Goal: Book appointment/travel/reservation

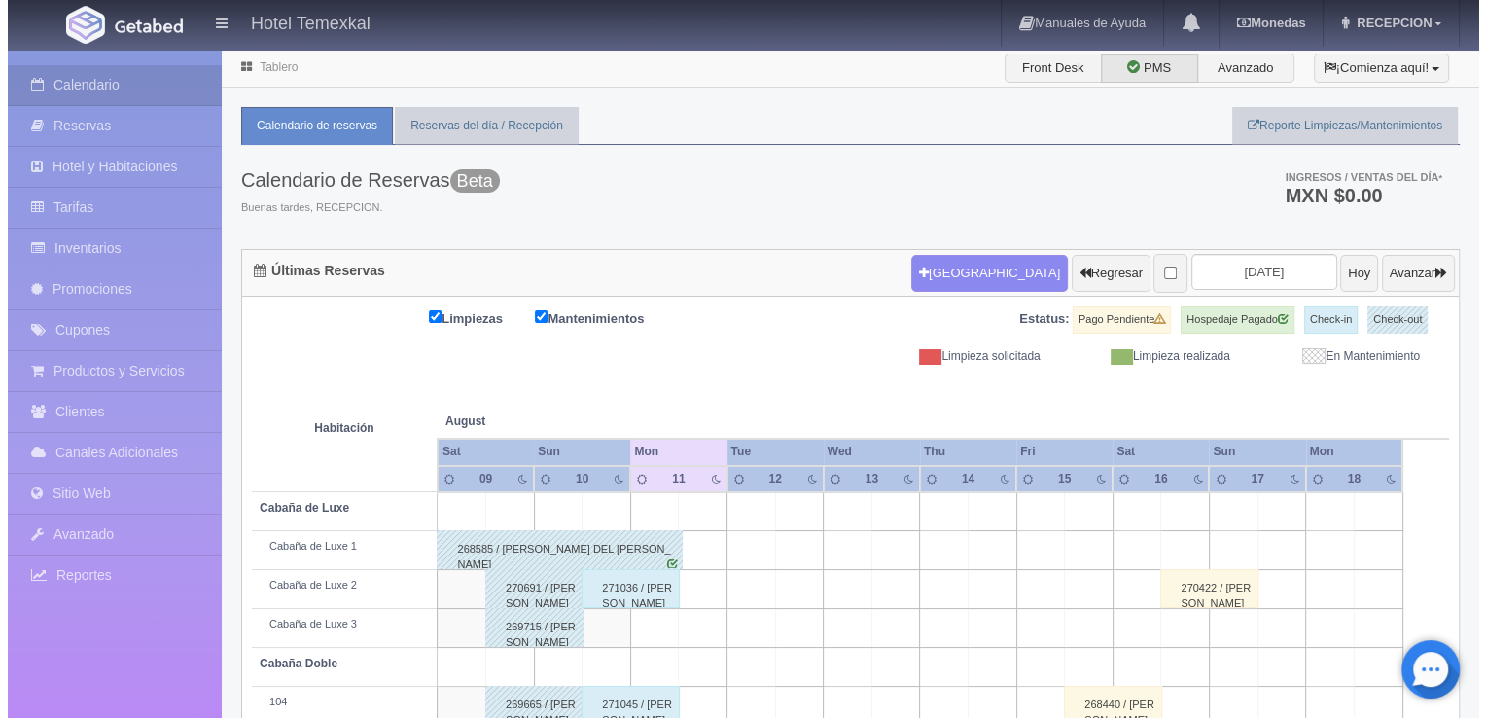
scroll to position [78, 0]
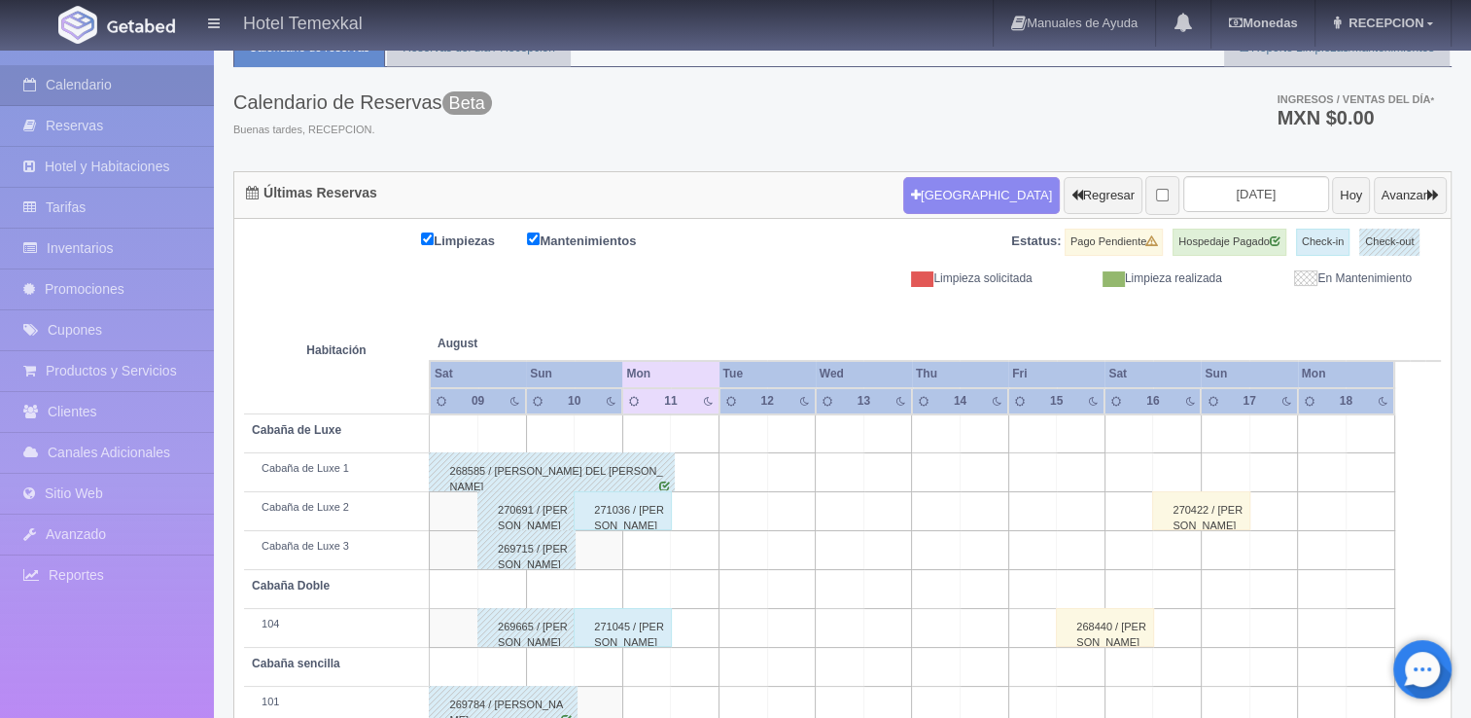
click at [951, 170] on div "Nueva Reserva Regresar 2025-08-11 Hoy Avanzar" at bounding box center [1174, 195] width 553 height 51
click at [936, 202] on button "Nueva Reserva" at bounding box center [981, 195] width 157 height 37
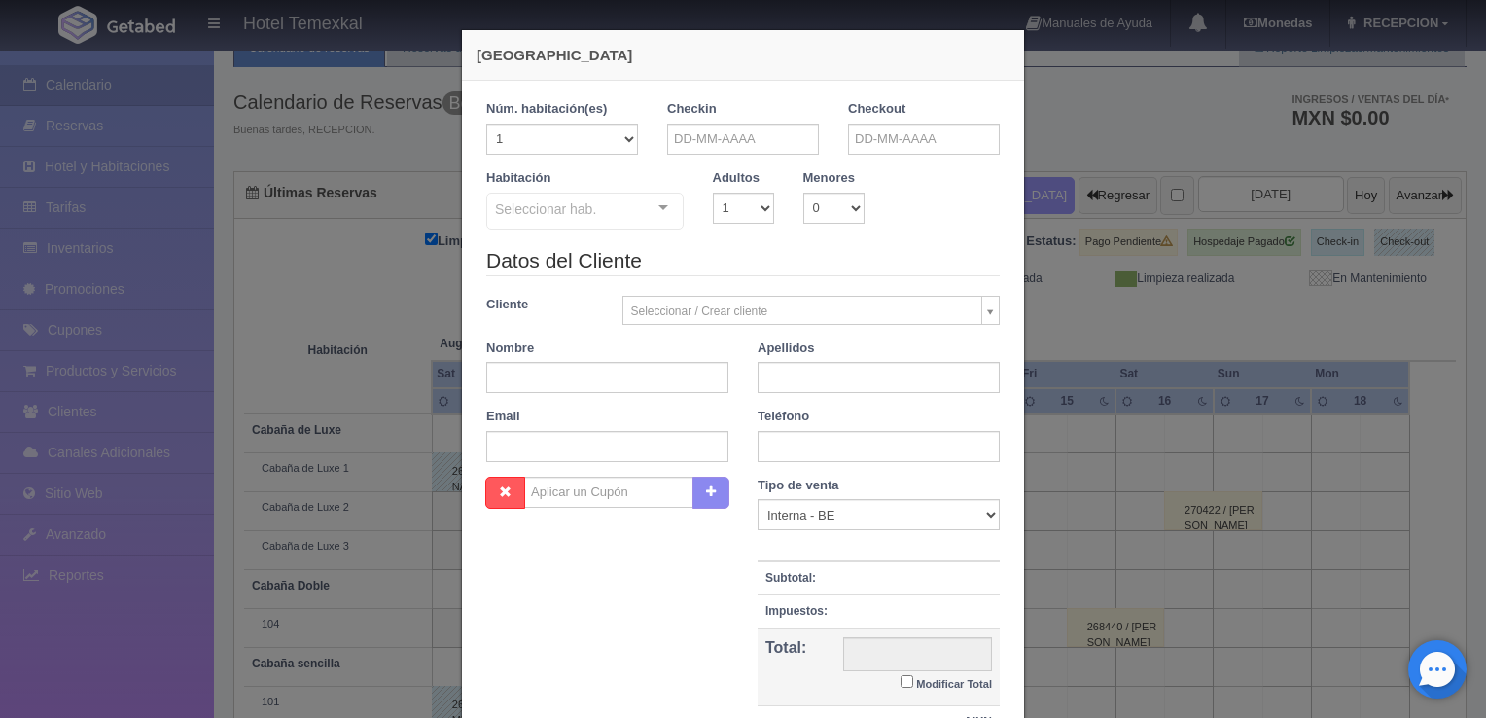
checkbox input "false"
click at [687, 126] on input "text" at bounding box center [743, 138] width 152 height 31
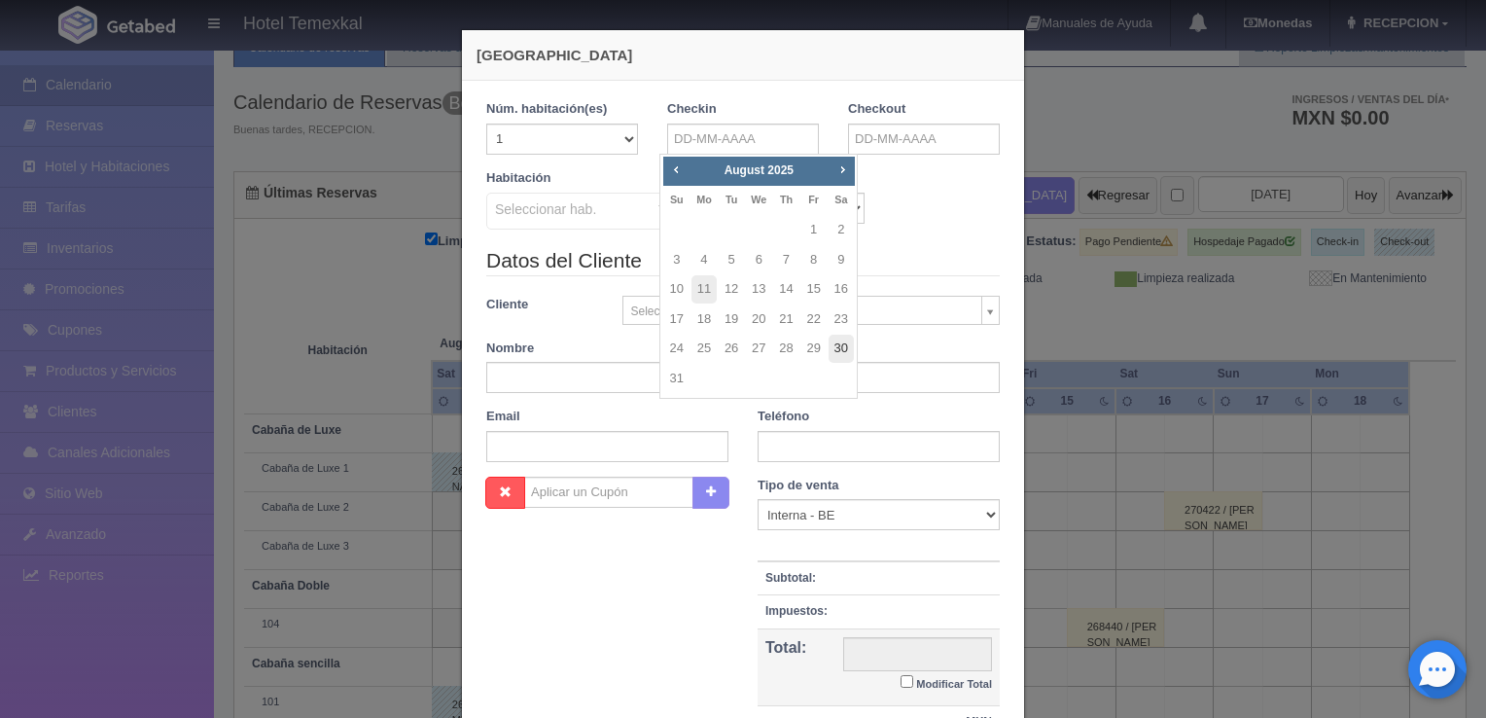
click at [836, 348] on link "30" at bounding box center [840, 348] width 25 height 28
type input "30-08-2025"
checkbox input "false"
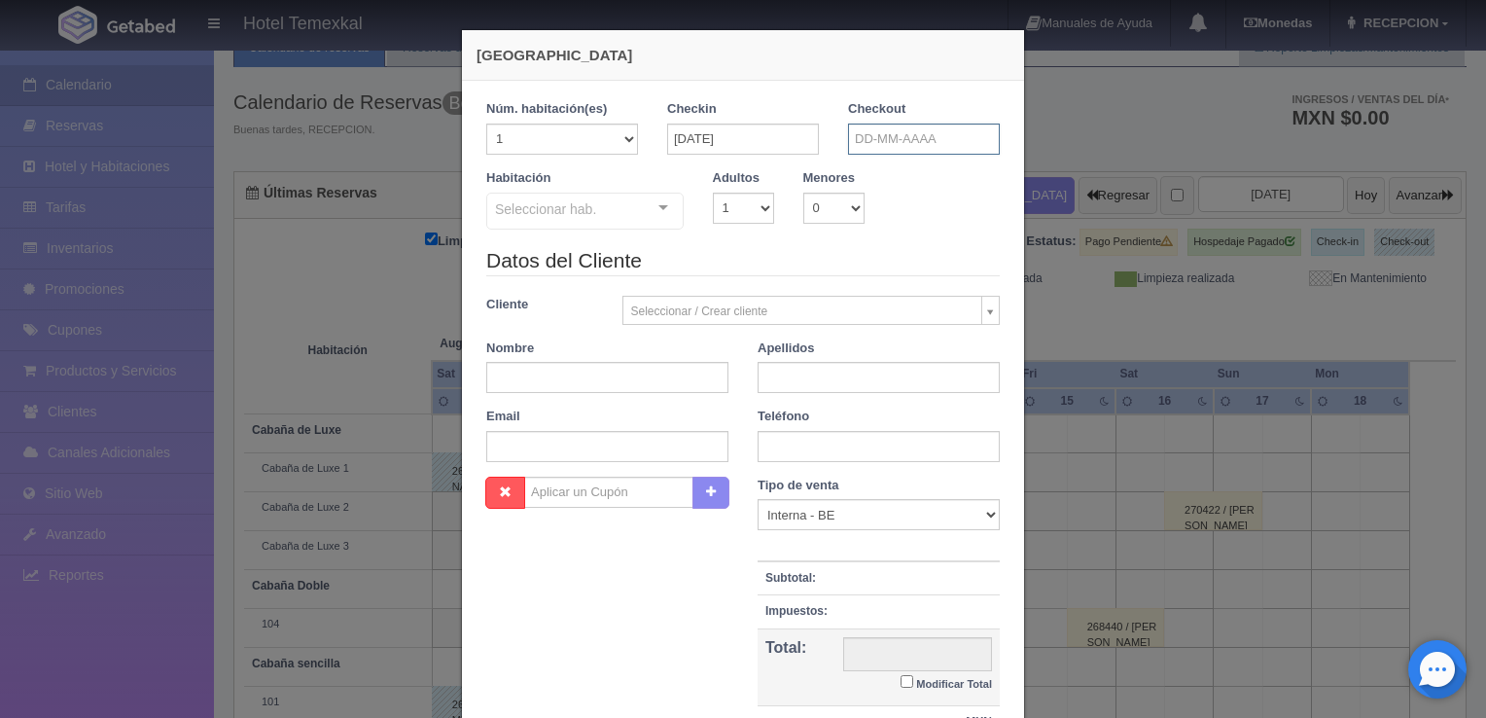
click at [940, 137] on input "text" at bounding box center [924, 138] width 152 height 31
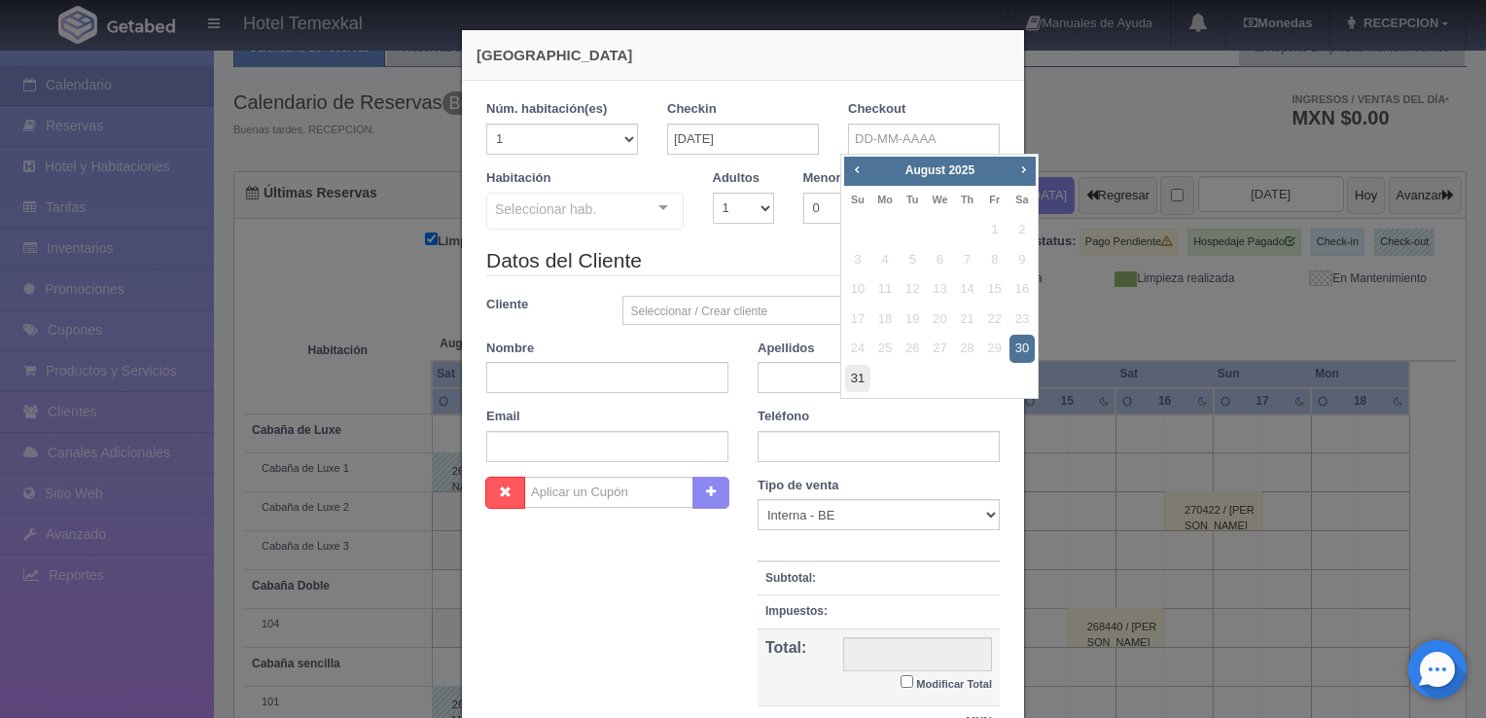
click at [856, 381] on link "31" at bounding box center [857, 379] width 25 height 28
type input "[DATE]"
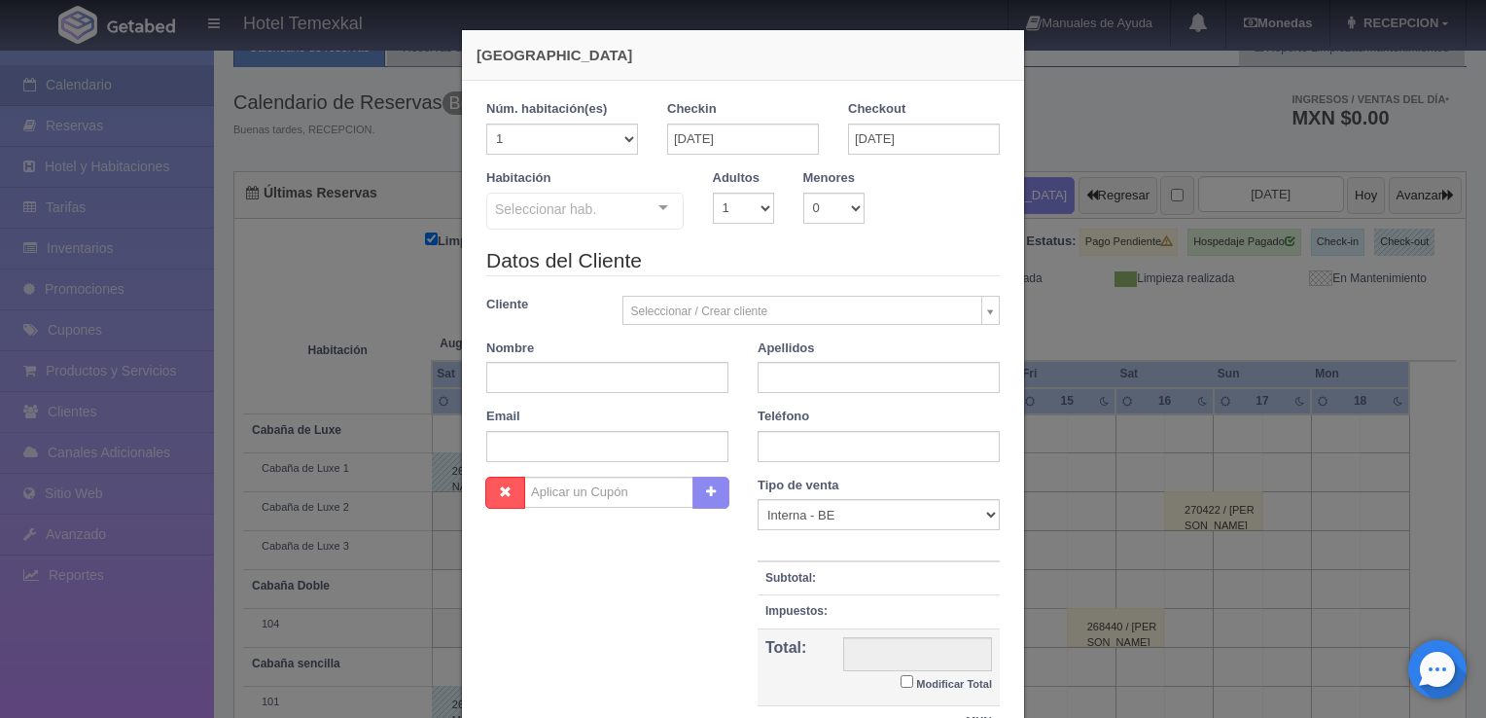
click at [615, 206] on div "Seleccionar hab." at bounding box center [584, 211] width 197 height 37
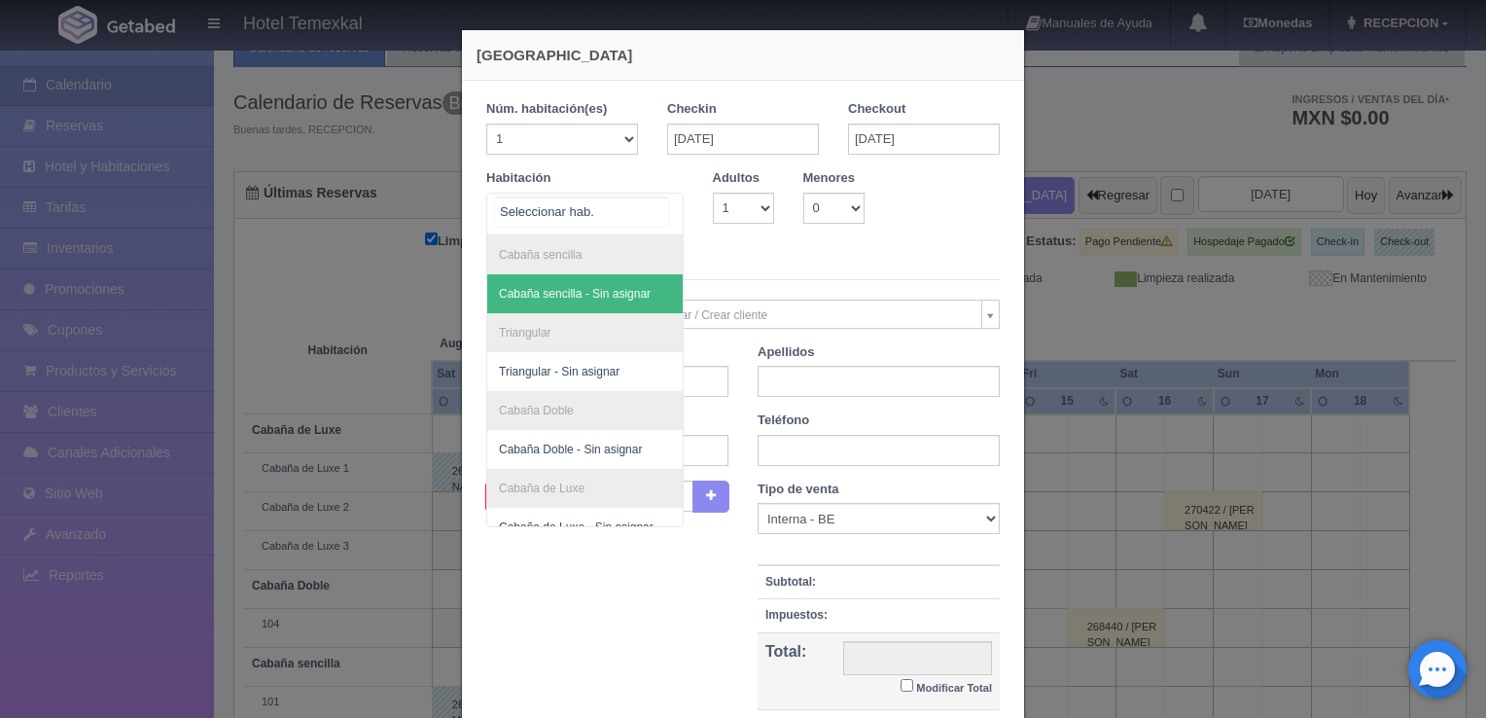
scroll to position [97, 0]
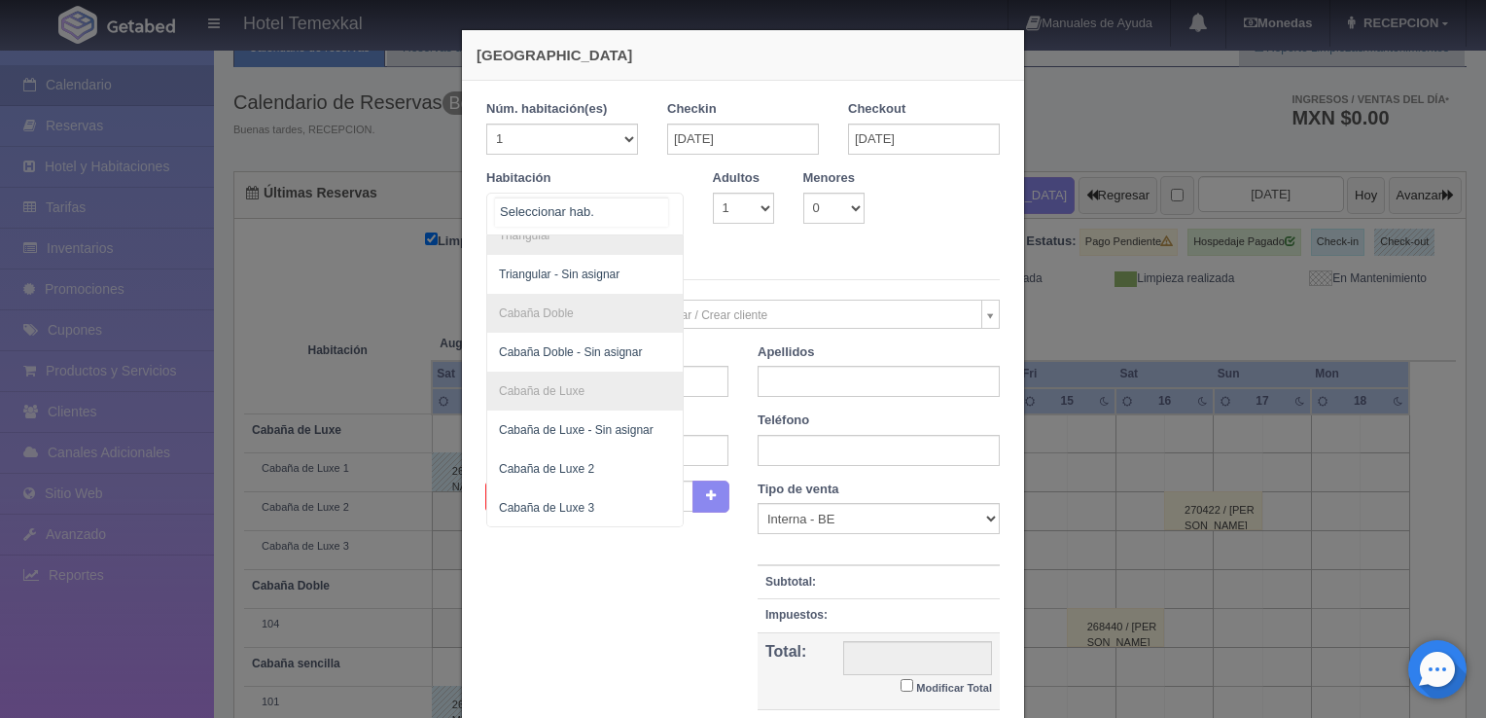
click at [580, 474] on span "Cabaña de Luxe 2" at bounding box center [584, 468] width 195 height 39
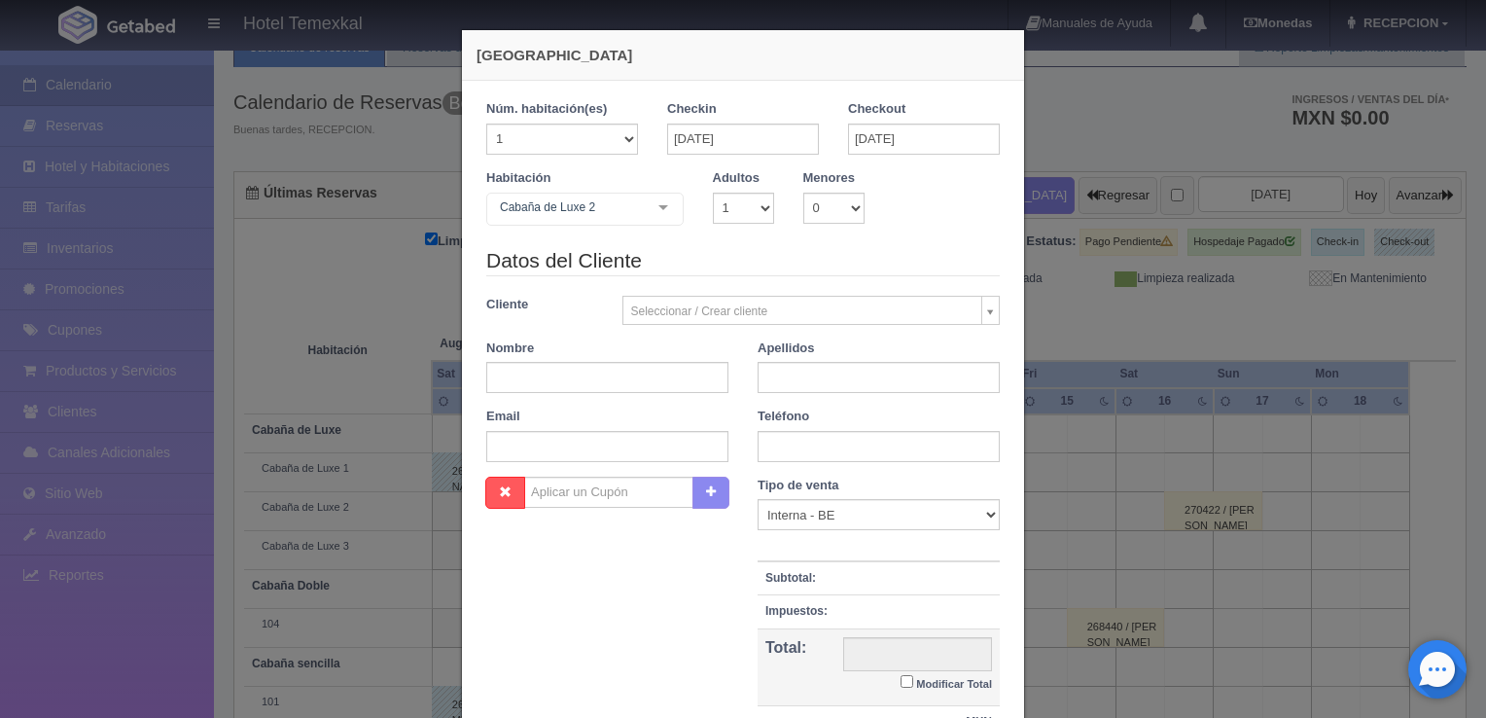
checkbox input "false"
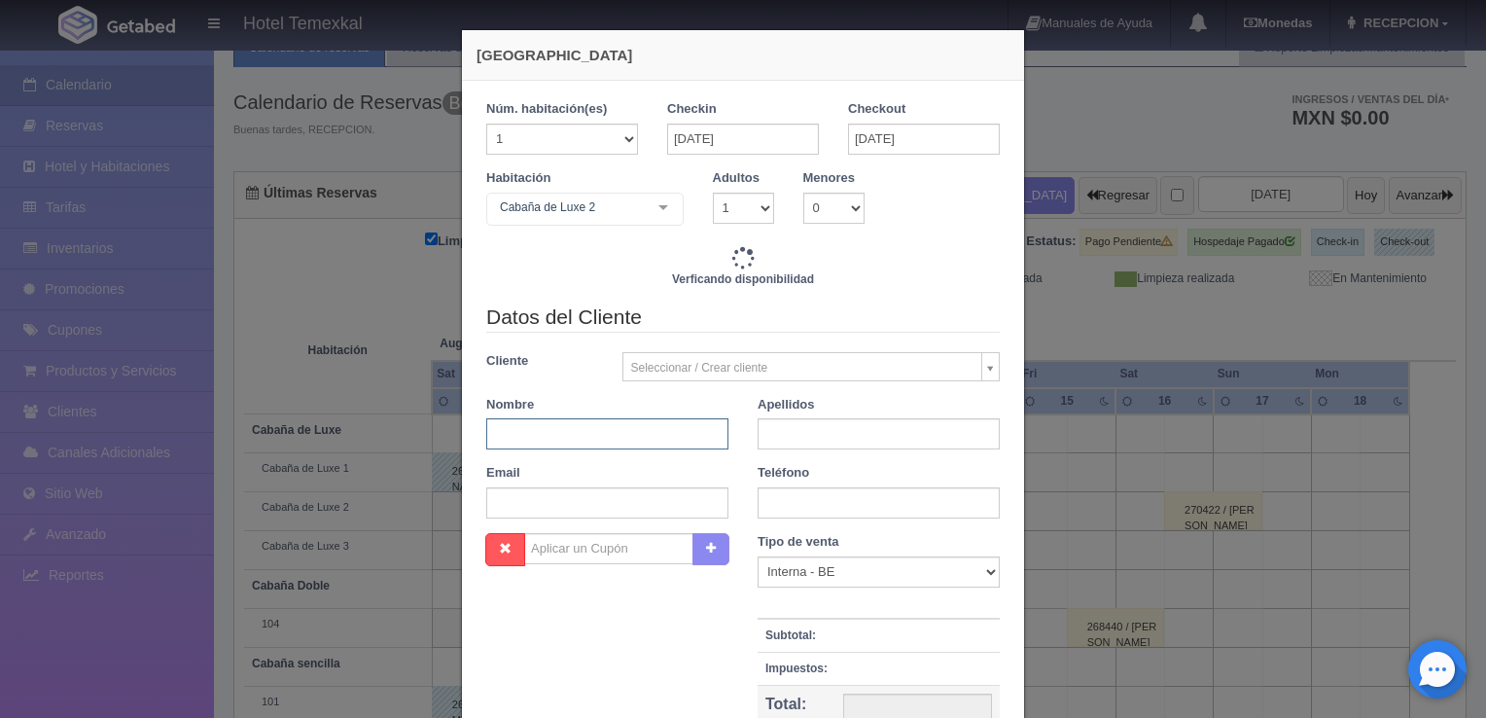
click at [541, 437] on input "text" at bounding box center [607, 433] width 242 height 31
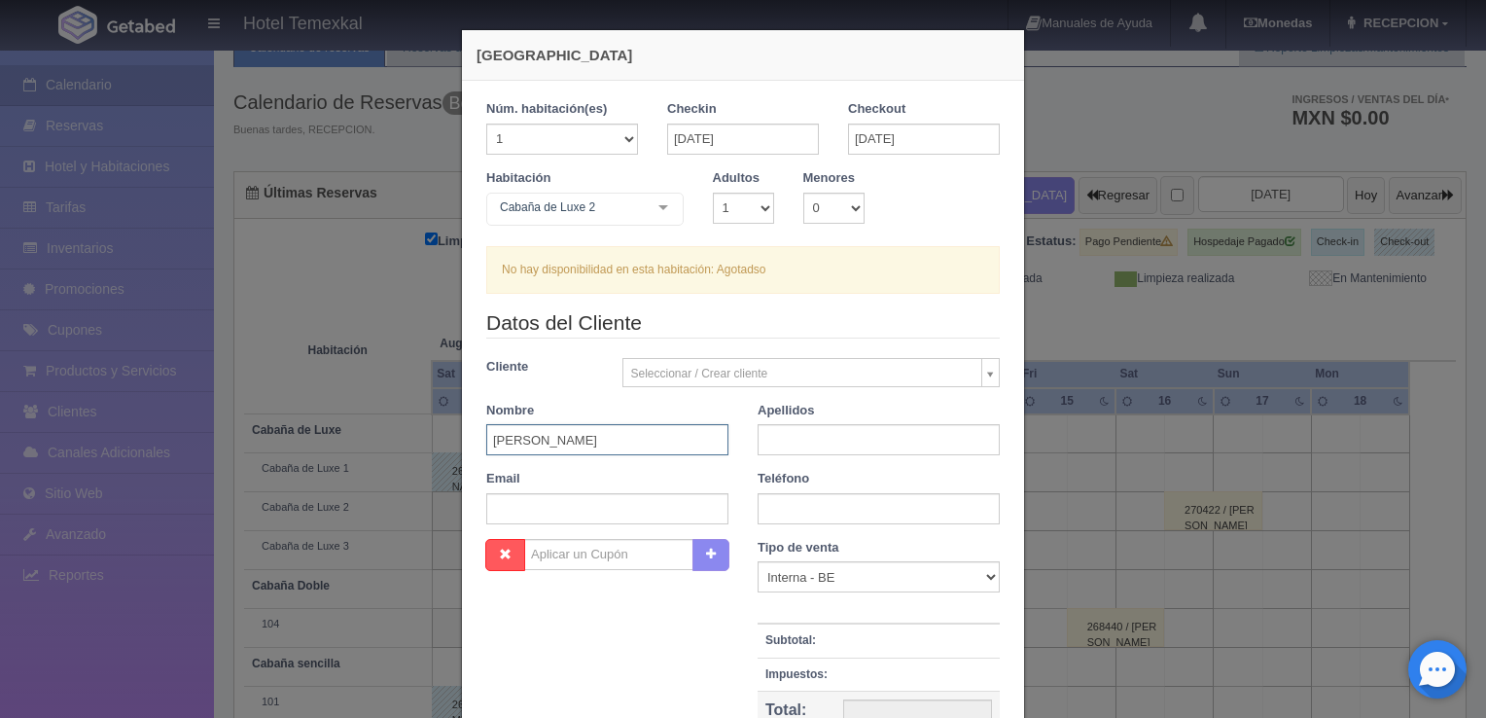
type input "[PERSON_NAME]"
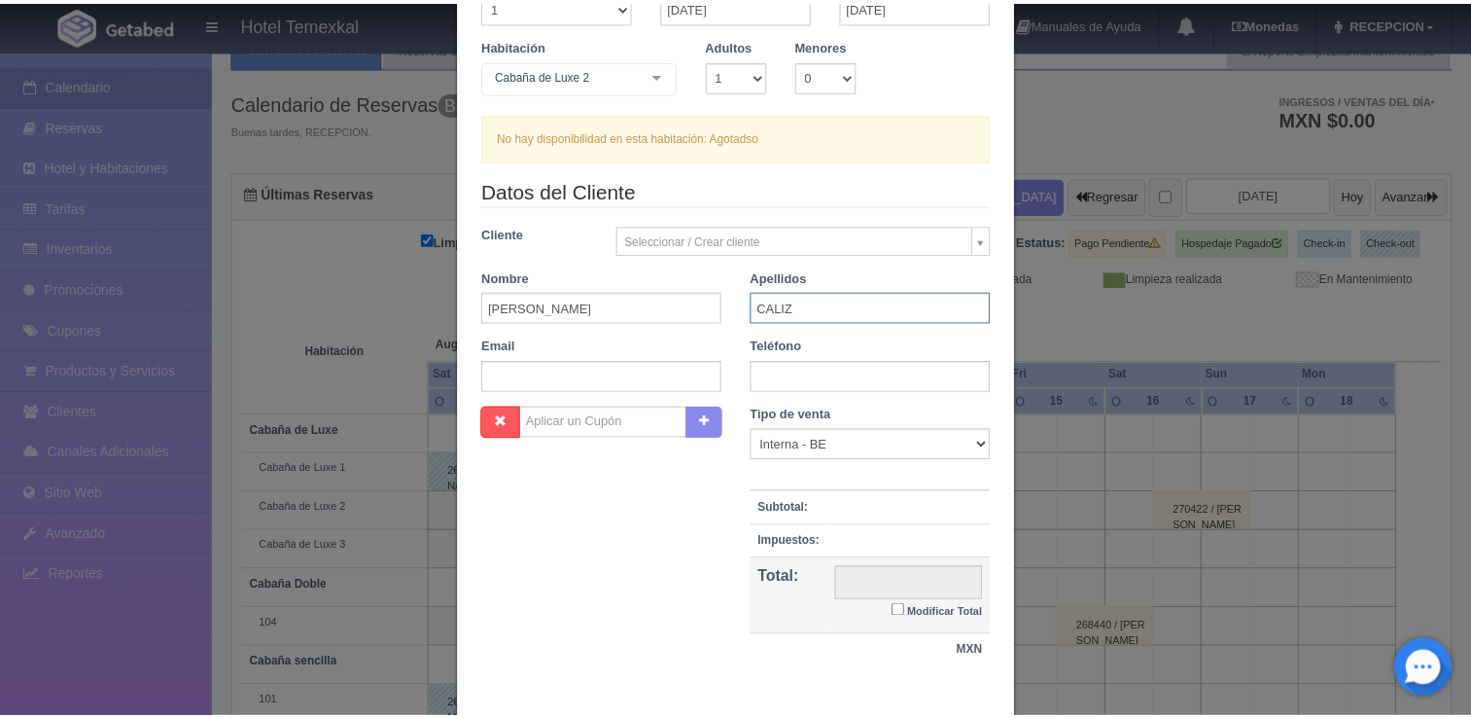
scroll to position [160, 0]
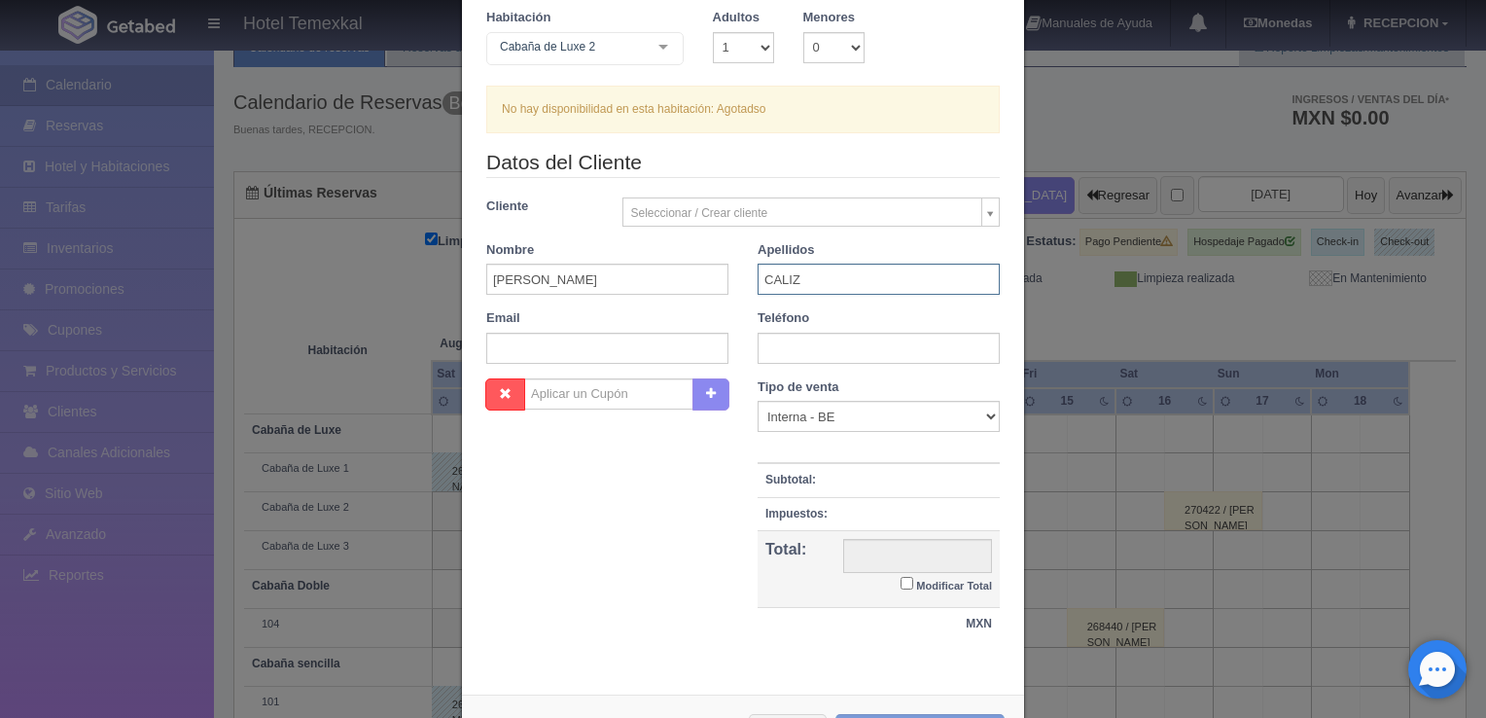
type input "CALIZ"
click at [420, 179] on div "Nueva Reserva Núm. habitación(es) 1 2 3 4 5 6 7 8 9 10 11 12 13 14 15 16 17 18 …" at bounding box center [743, 359] width 1486 height 718
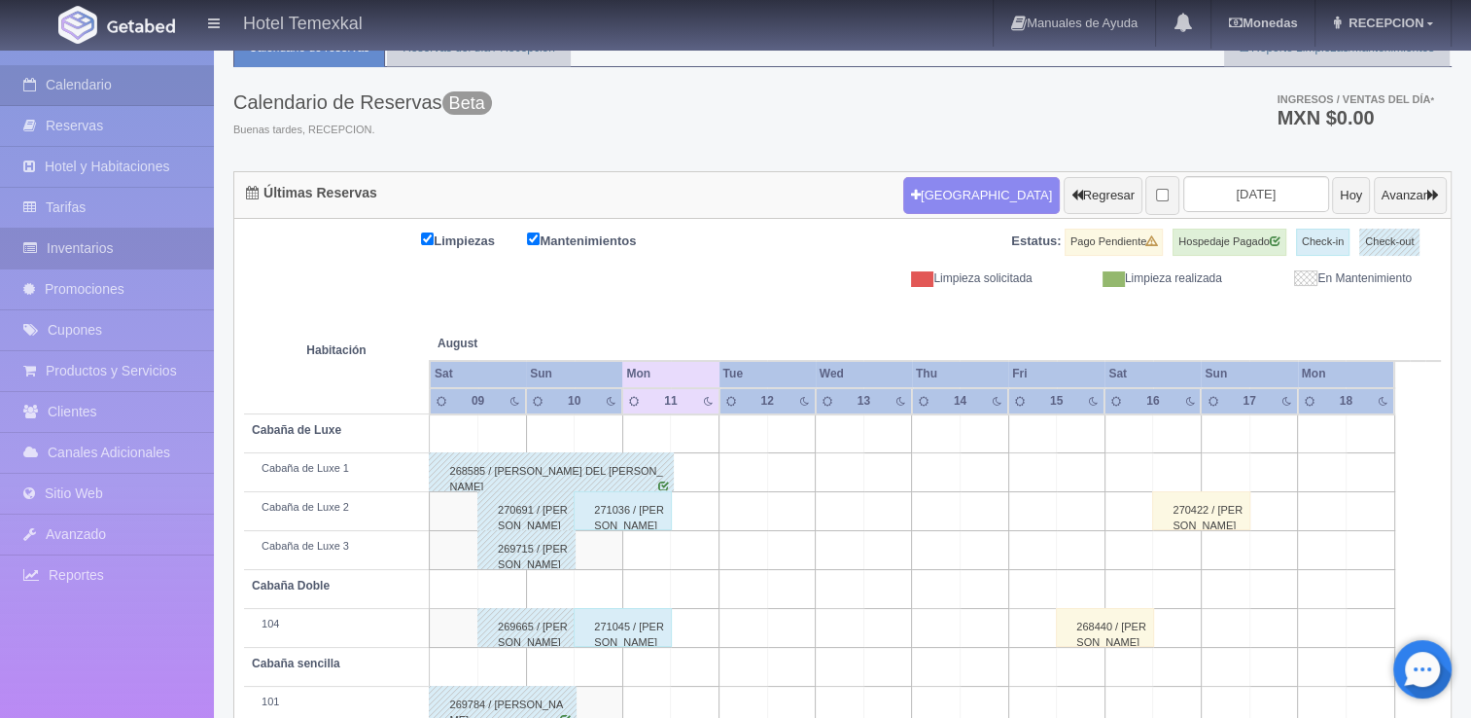
click at [96, 242] on link "Inventarios" at bounding box center [107, 248] width 214 height 40
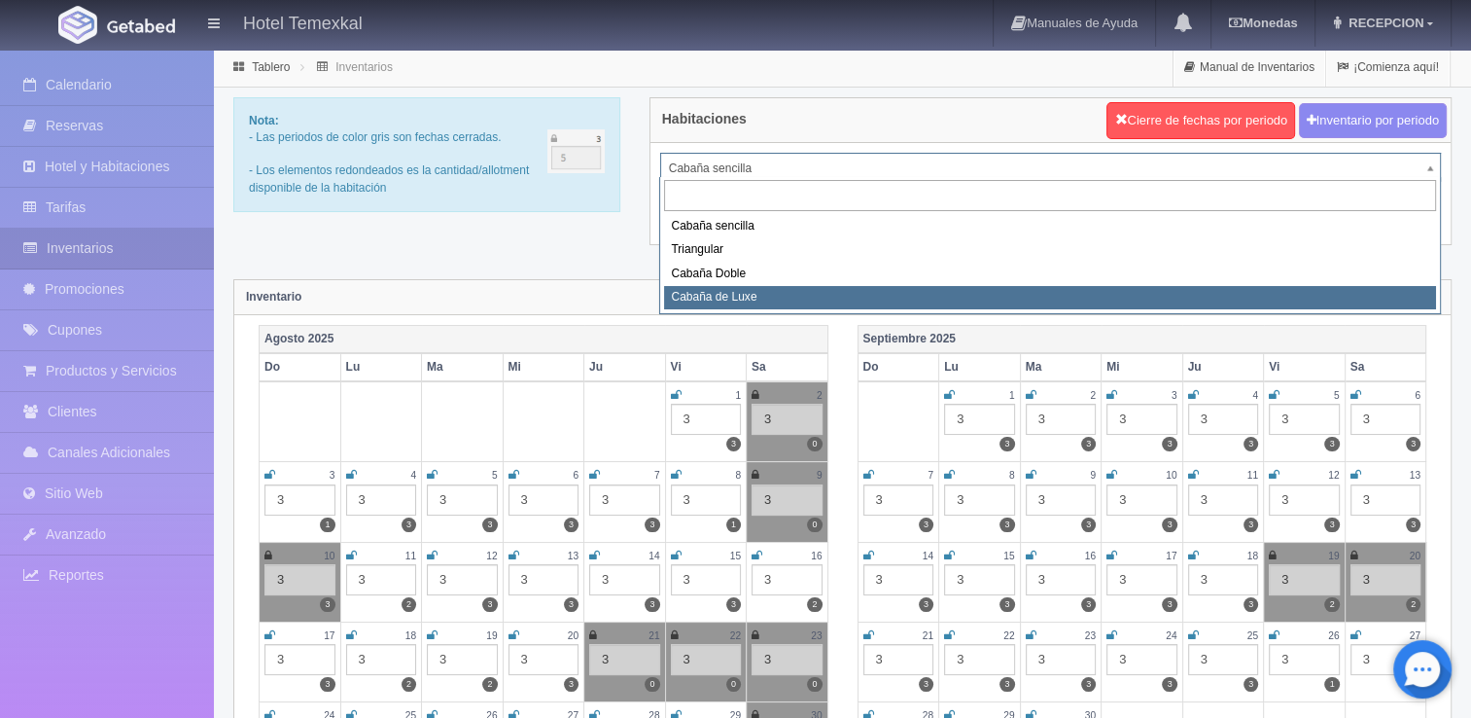
select select "2121"
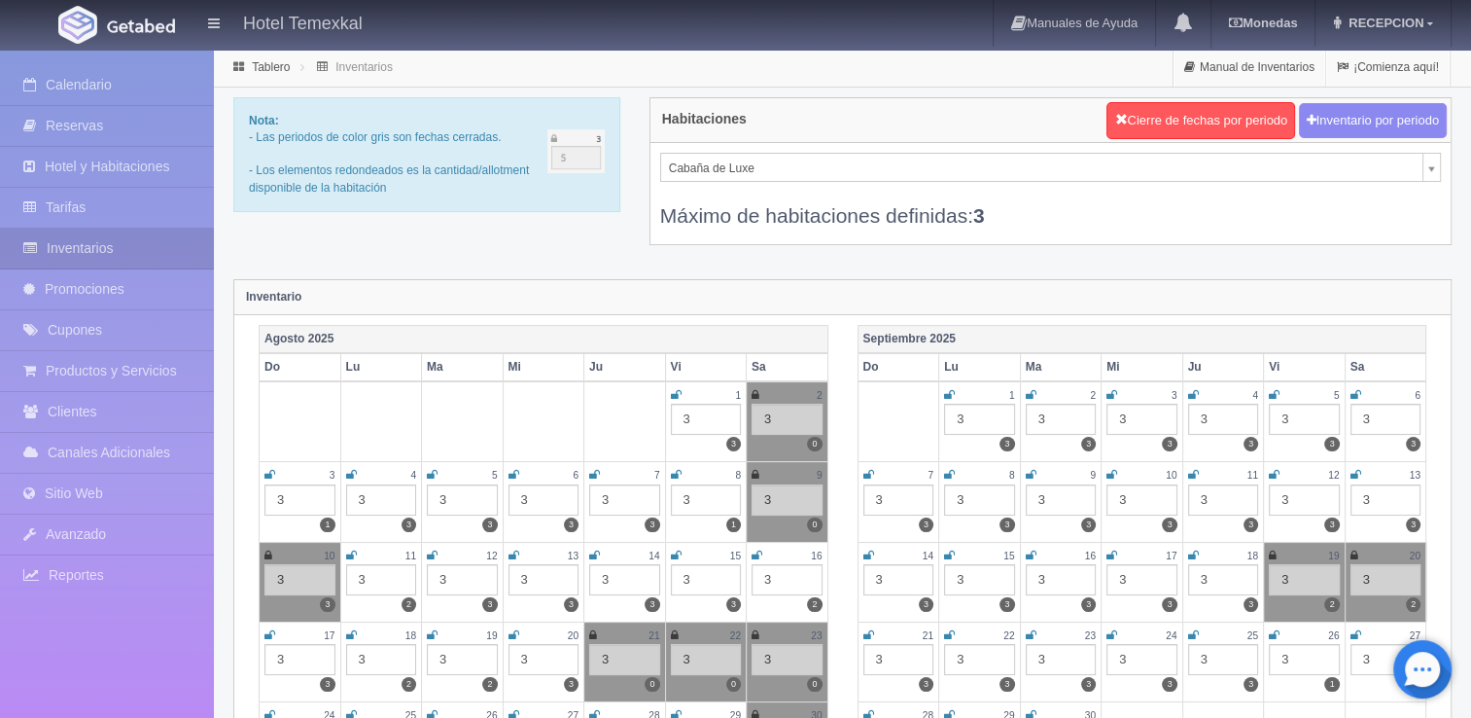
scroll to position [229, 0]
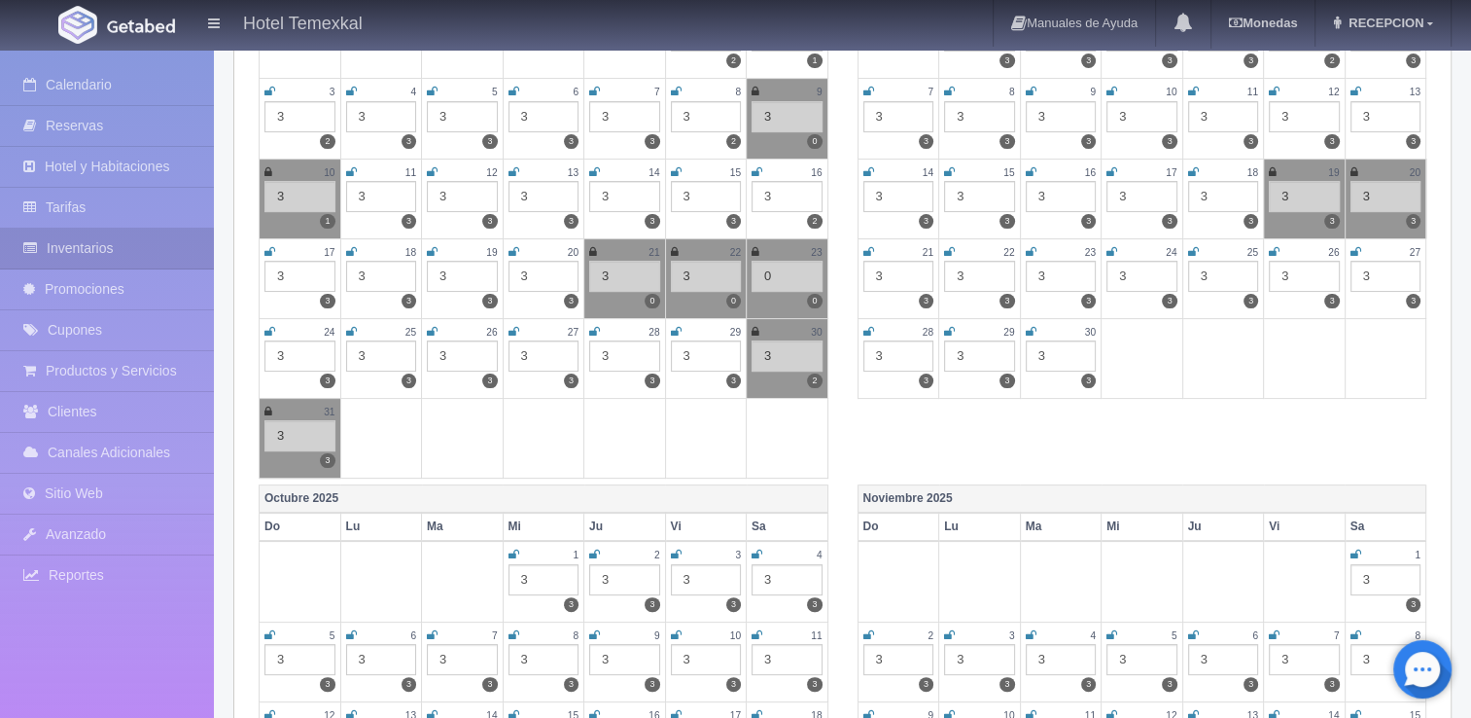
scroll to position [381, 0]
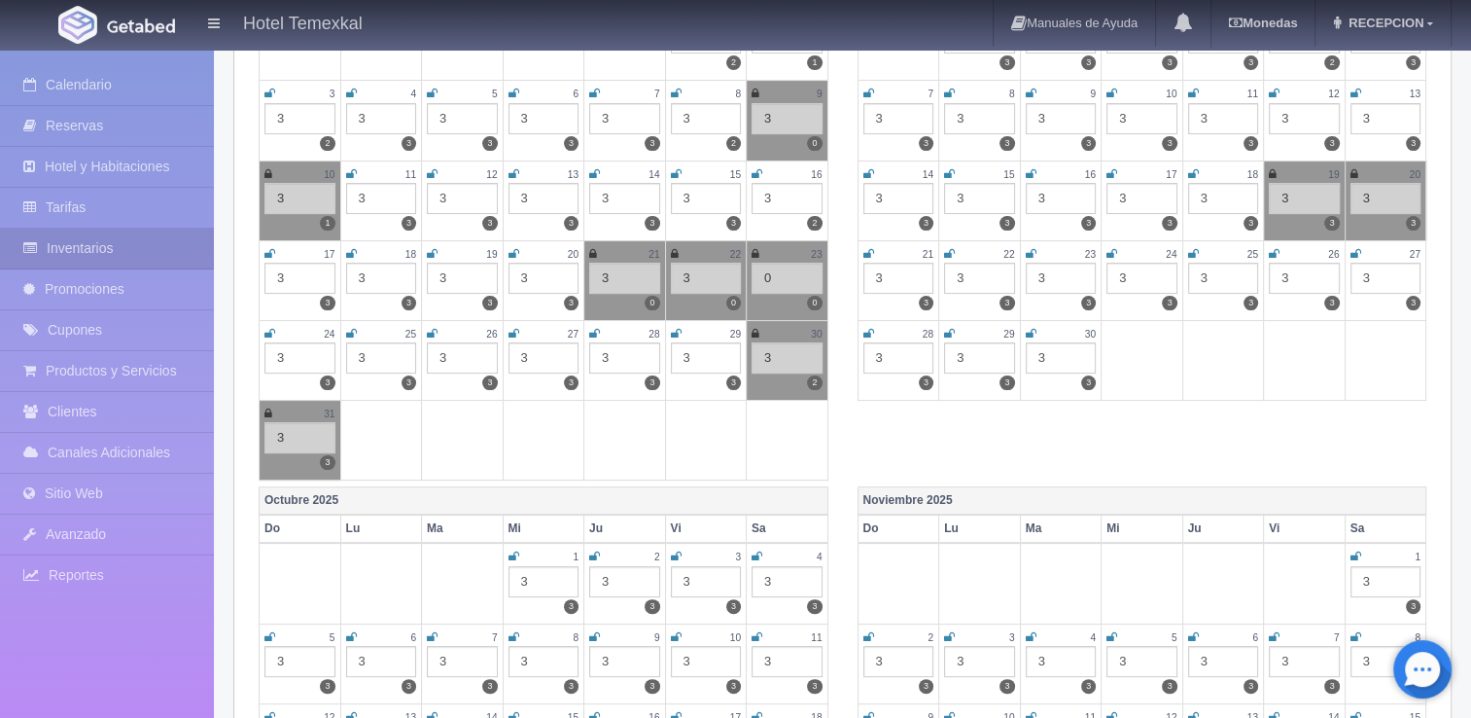
click at [753, 330] on icon at bounding box center [756, 334] width 8 height 12
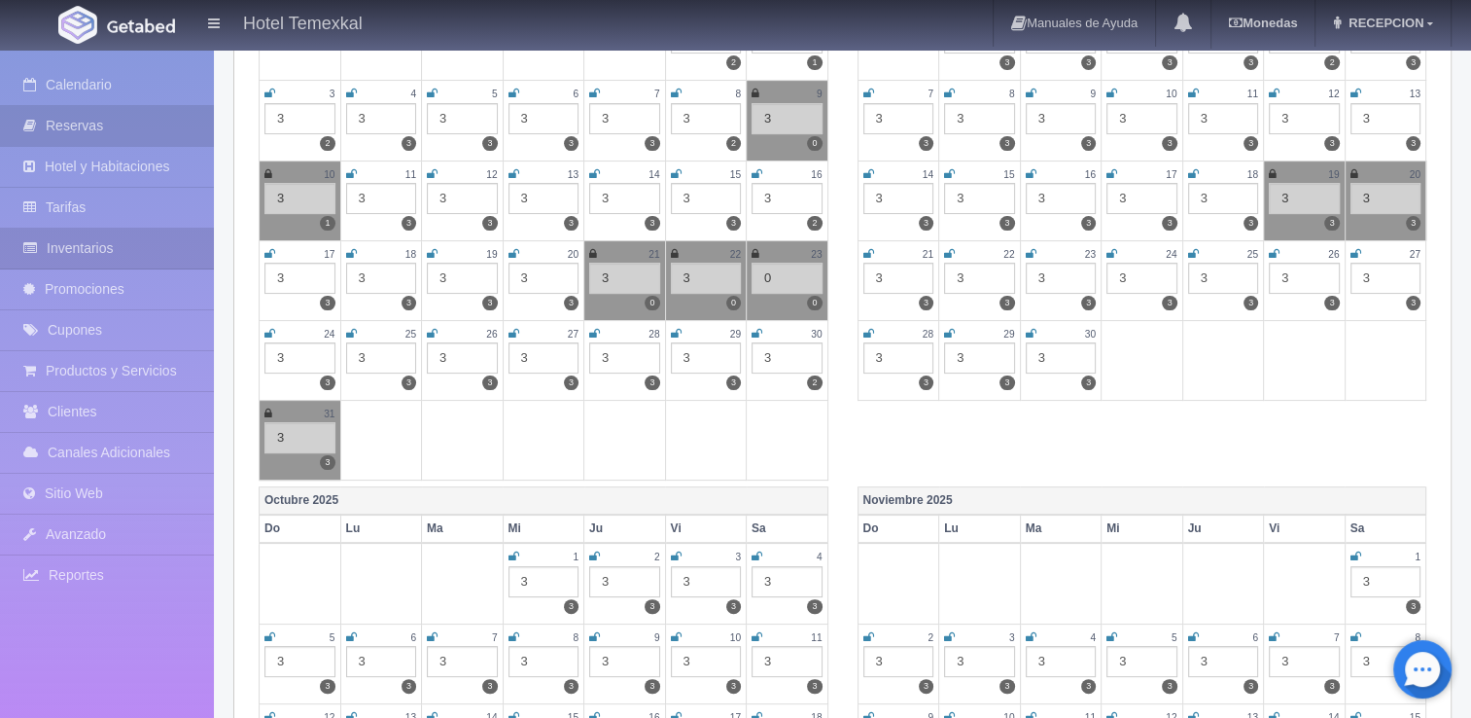
click at [106, 126] on link "Reservas" at bounding box center [107, 126] width 214 height 40
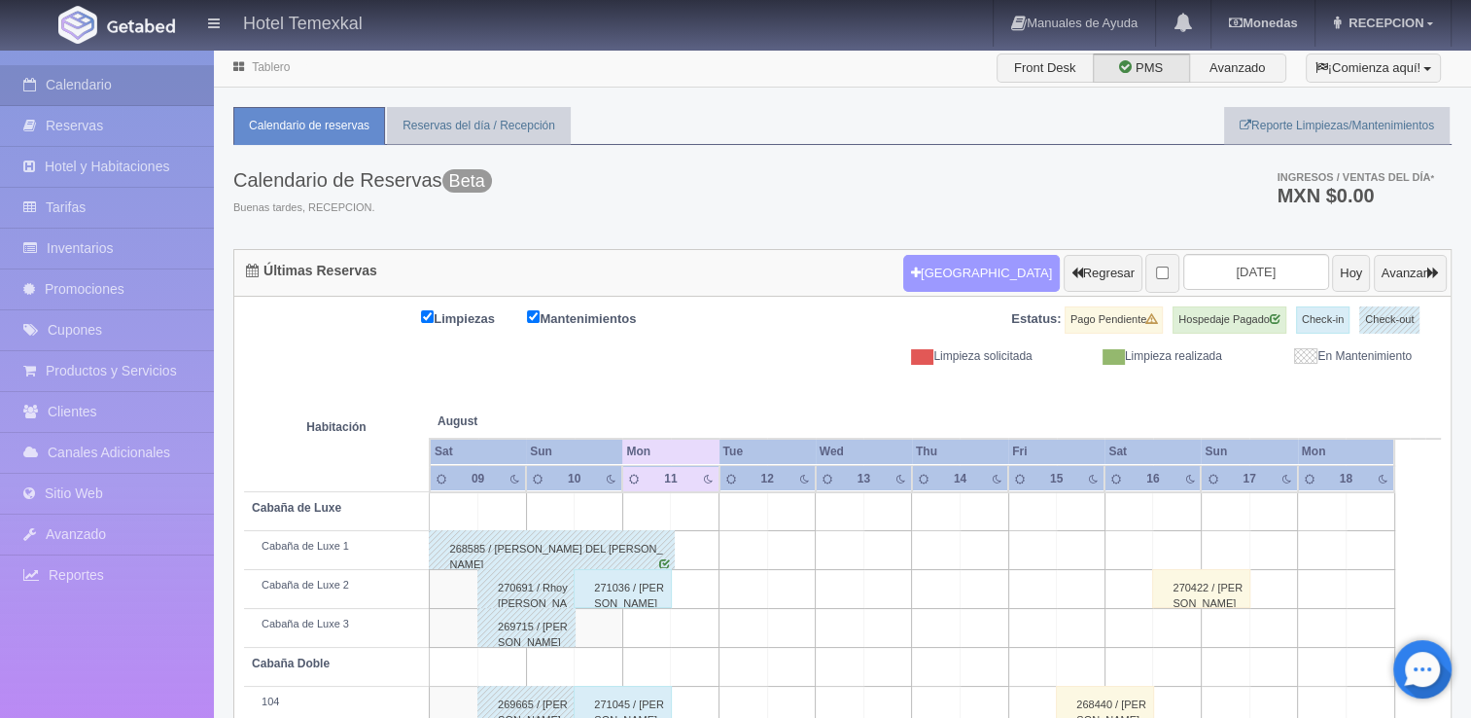
click at [949, 275] on button "Nueva Reserva" at bounding box center [981, 273] width 157 height 37
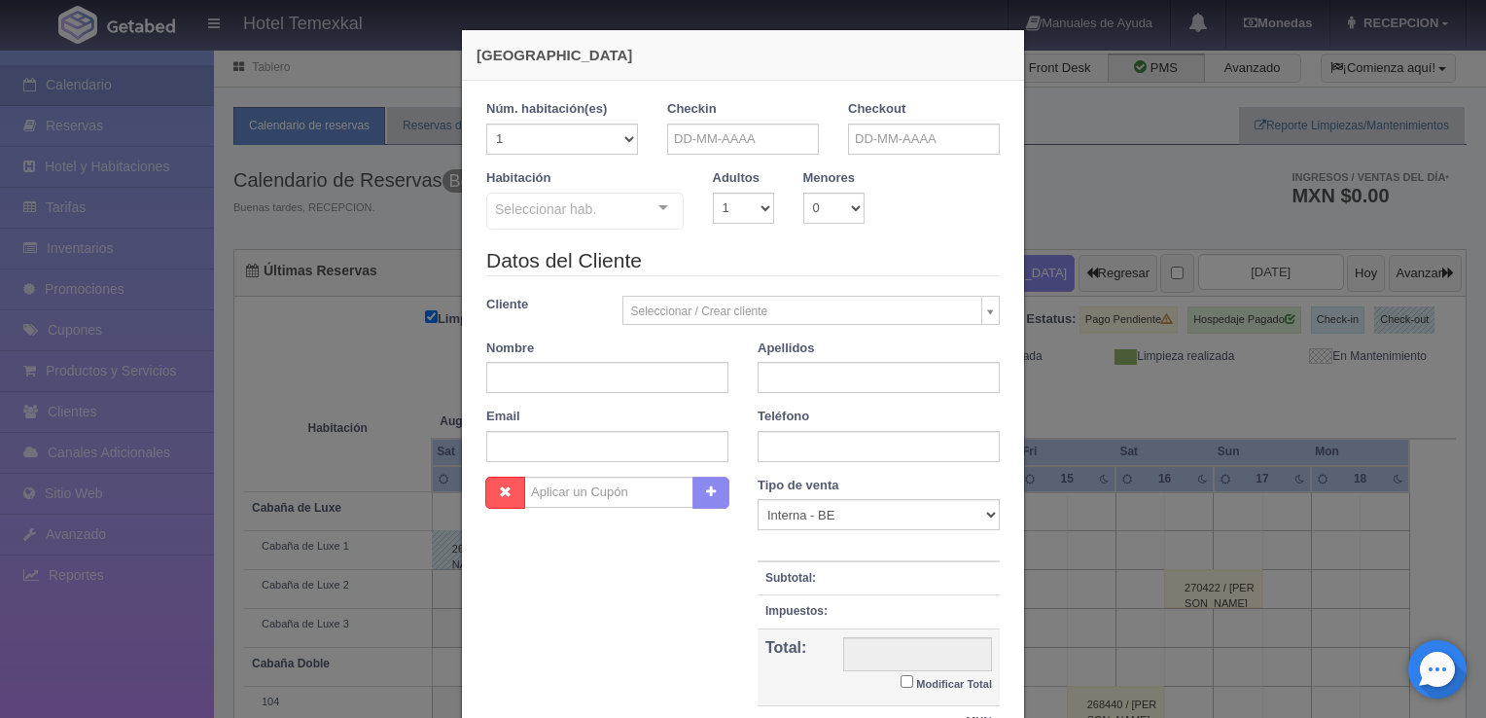
checkbox input "false"
click at [704, 137] on input "text" at bounding box center [743, 138] width 152 height 31
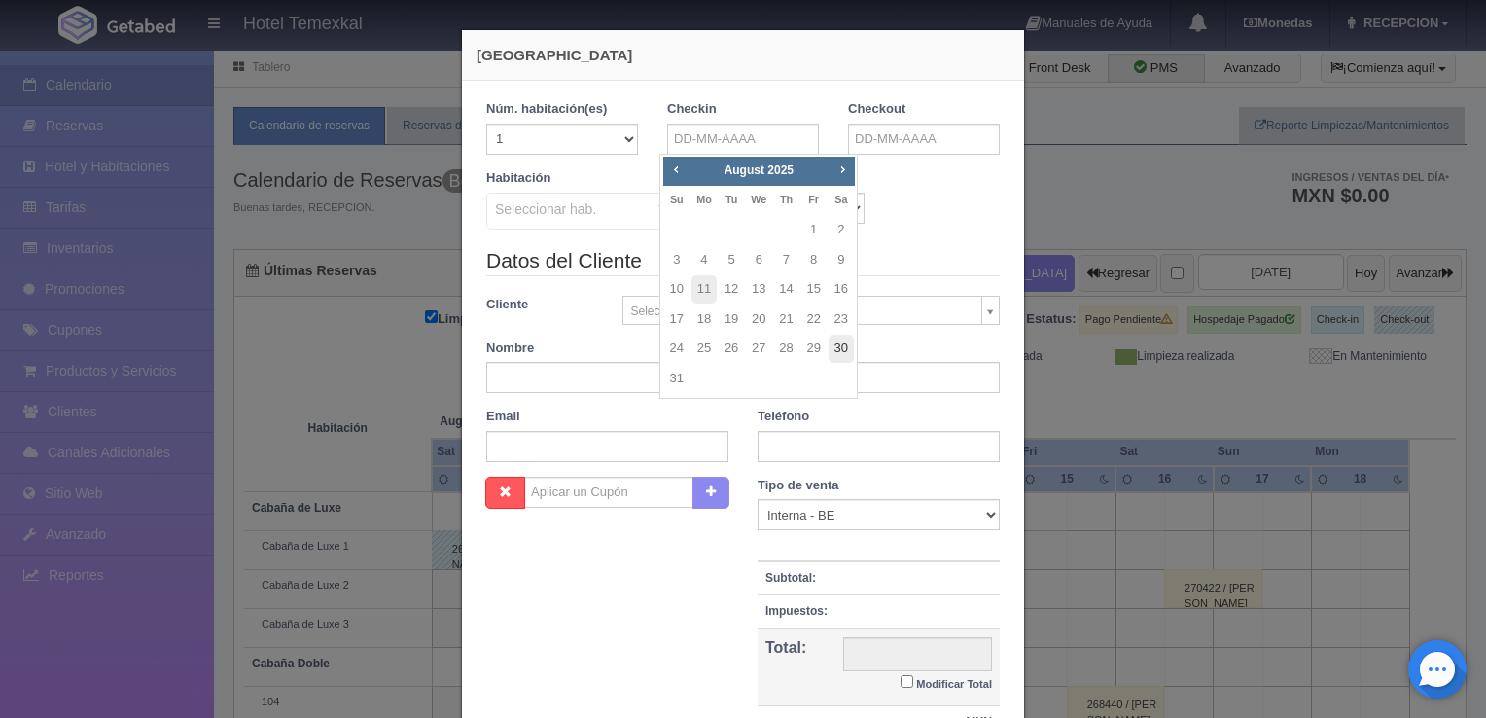
click at [839, 348] on link "30" at bounding box center [840, 348] width 25 height 28
type input "30-08-2025"
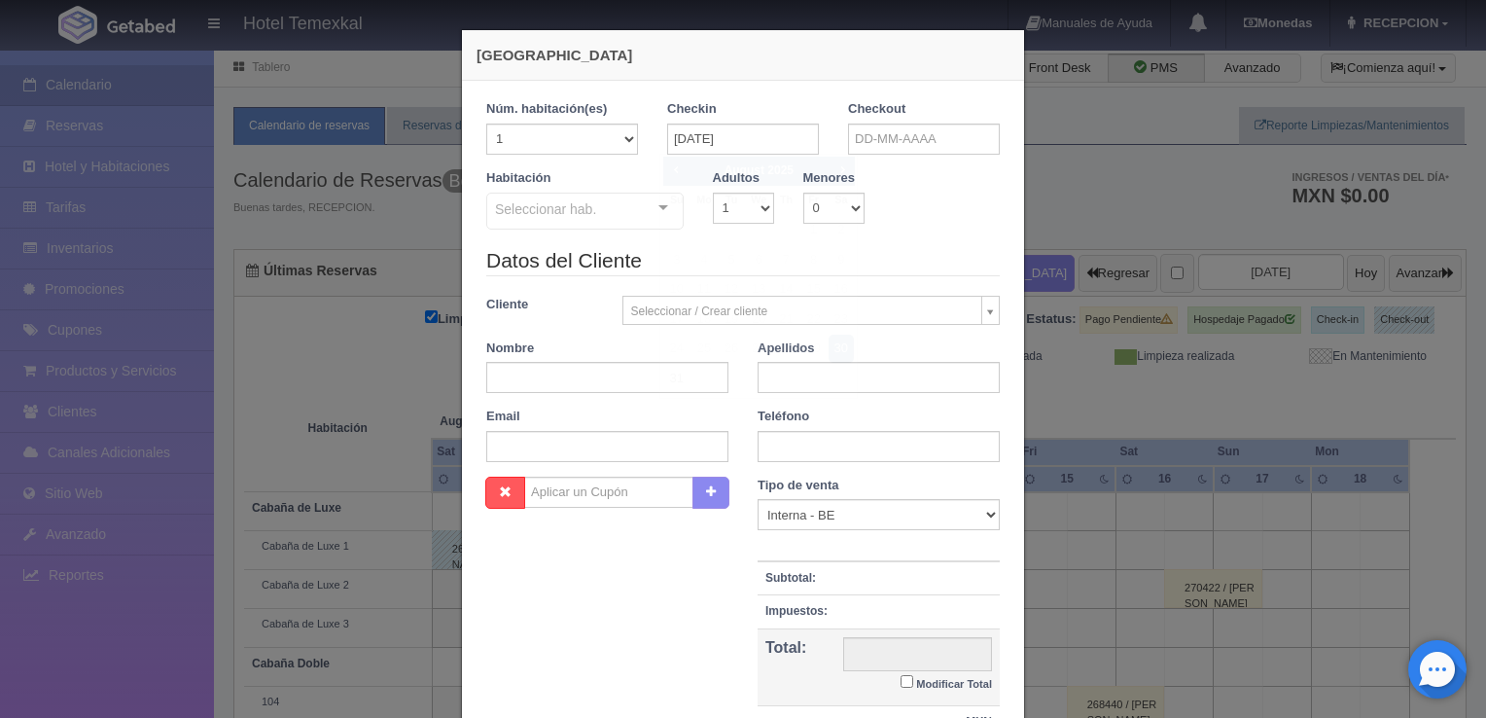
checkbox input "false"
click at [887, 119] on div "Checkout" at bounding box center [924, 127] width 152 height 54
click at [886, 125] on input "text" at bounding box center [924, 138] width 152 height 31
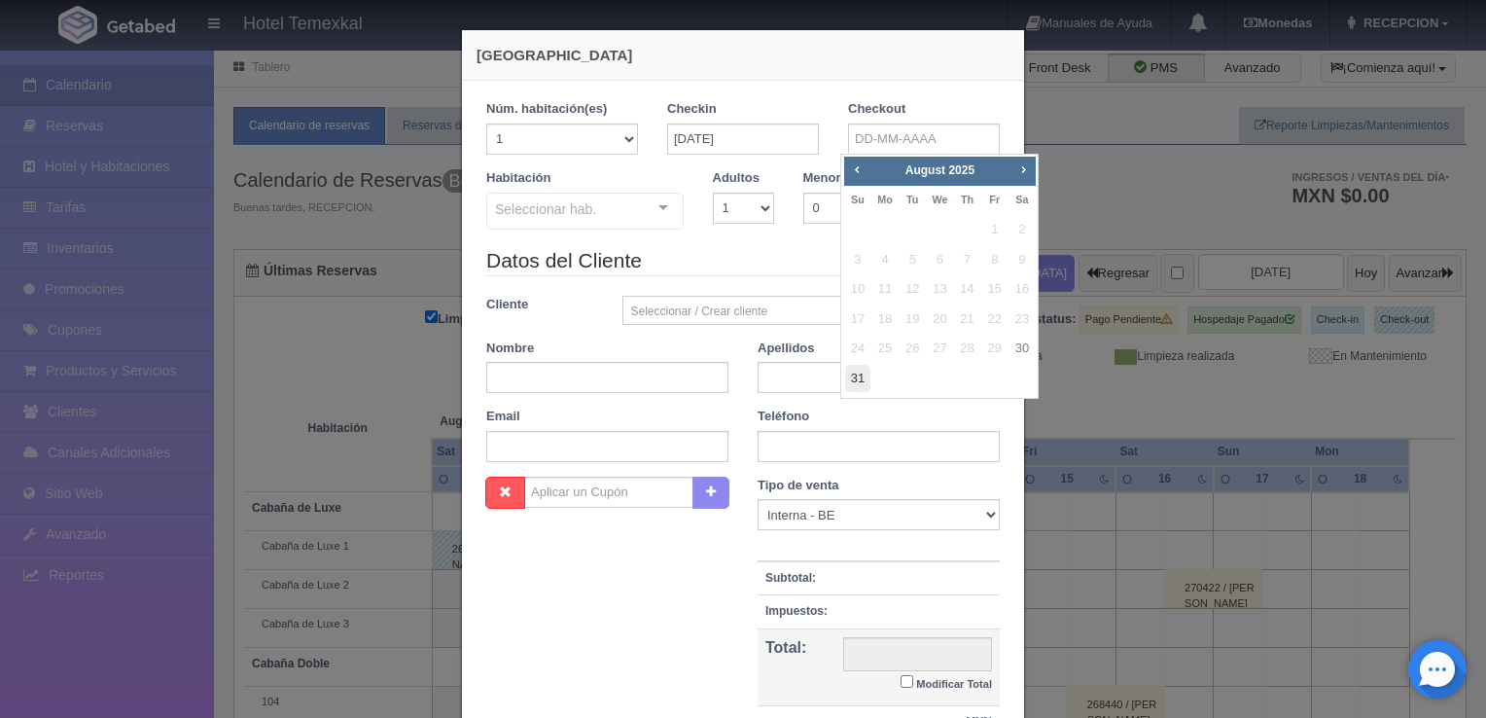
click at [855, 375] on link "31" at bounding box center [857, 379] width 25 height 28
type input "31-08-2025"
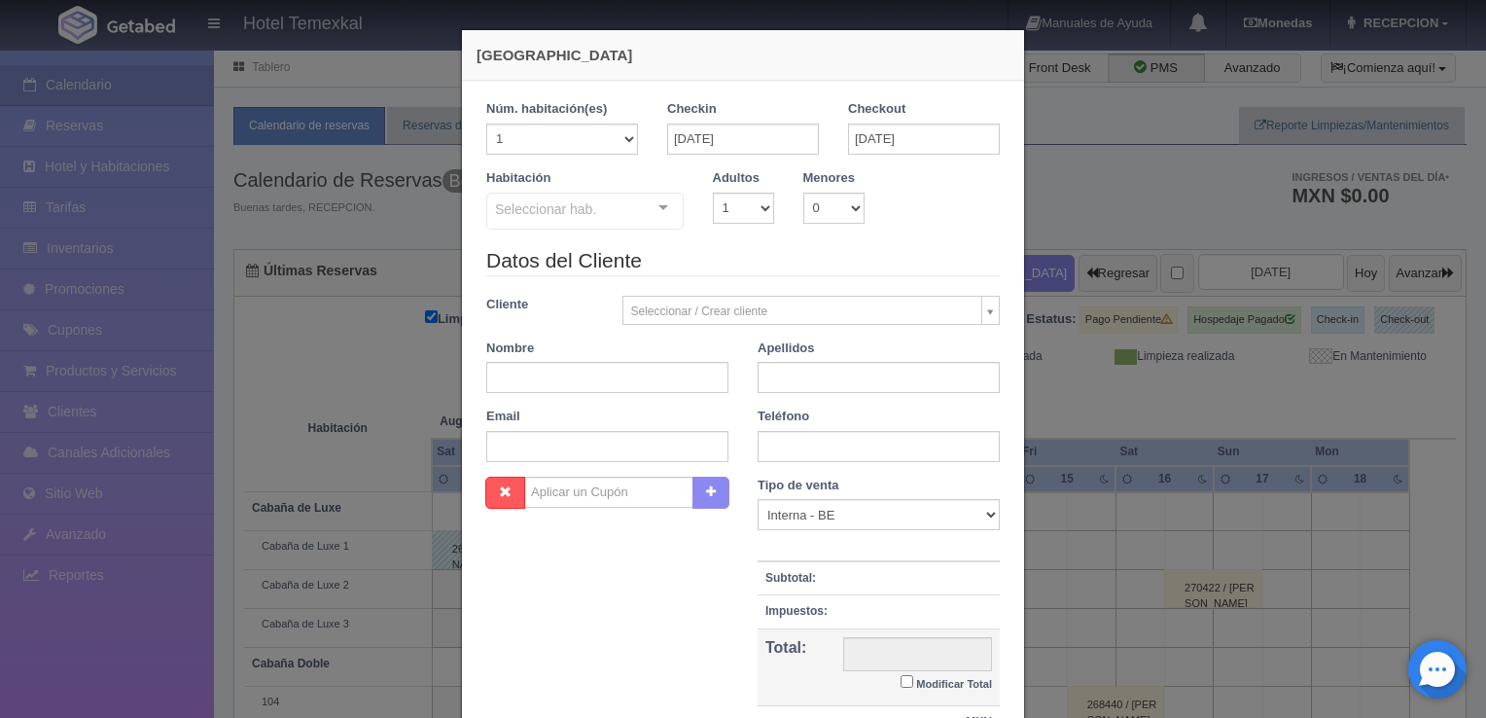
click at [617, 224] on div "Seleccionar hab." at bounding box center [584, 211] width 197 height 37
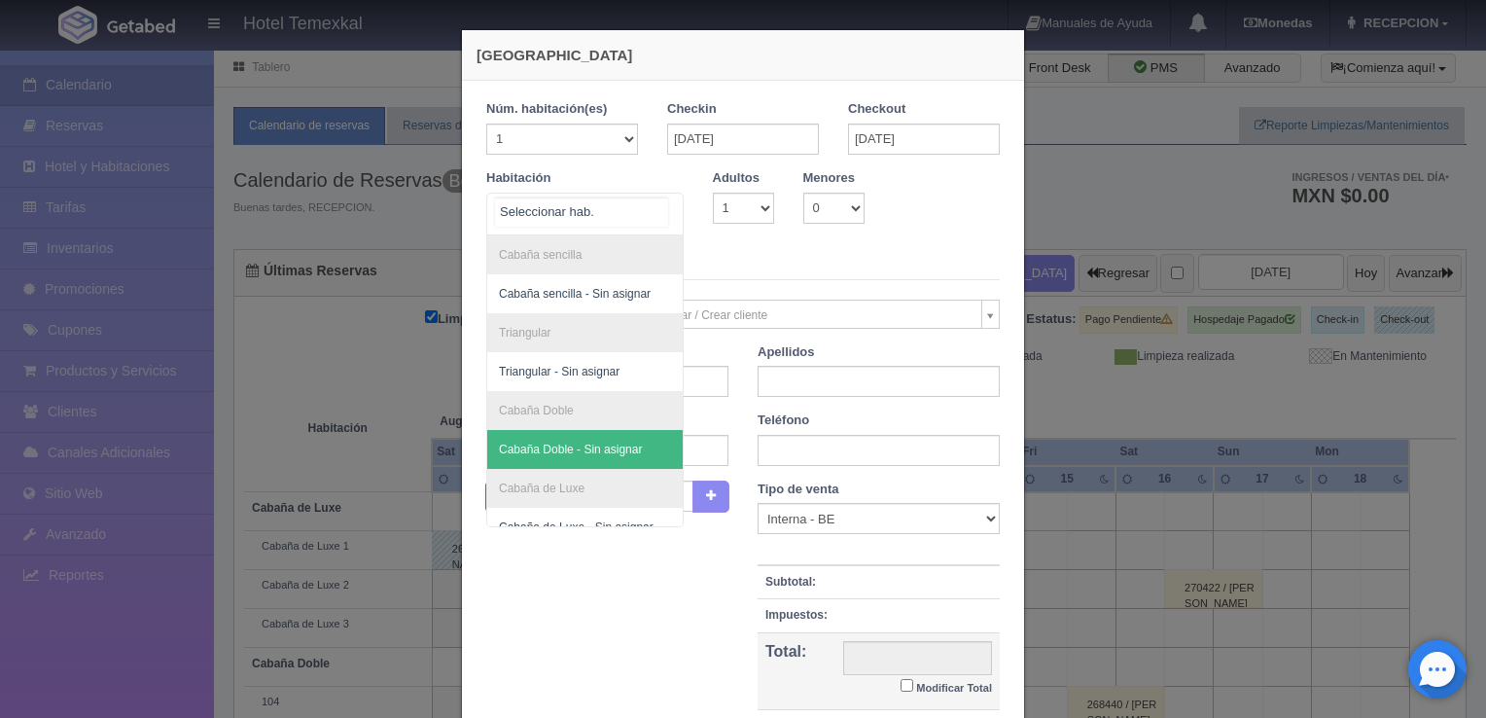
scroll to position [97, 0]
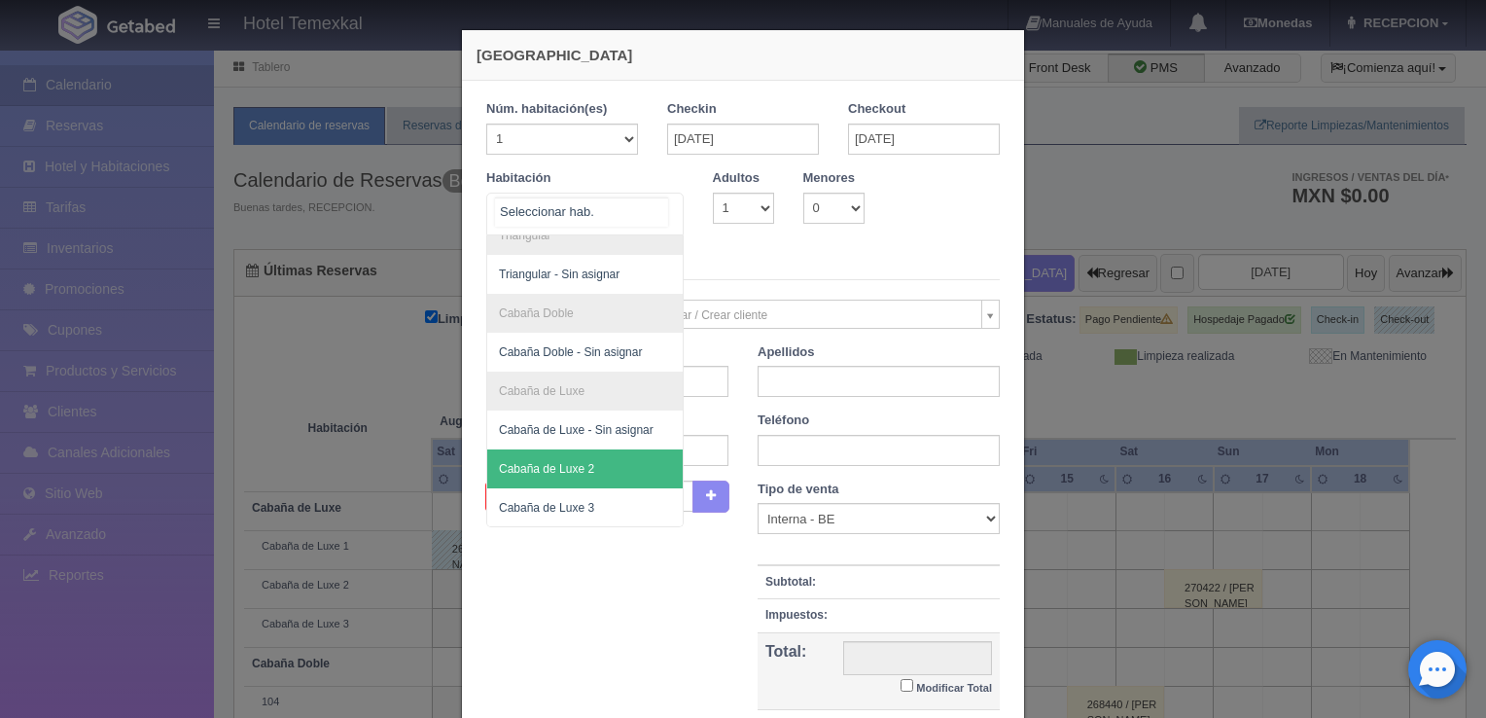
click at [554, 474] on span "Cabaña de Luxe 2" at bounding box center [584, 468] width 195 height 39
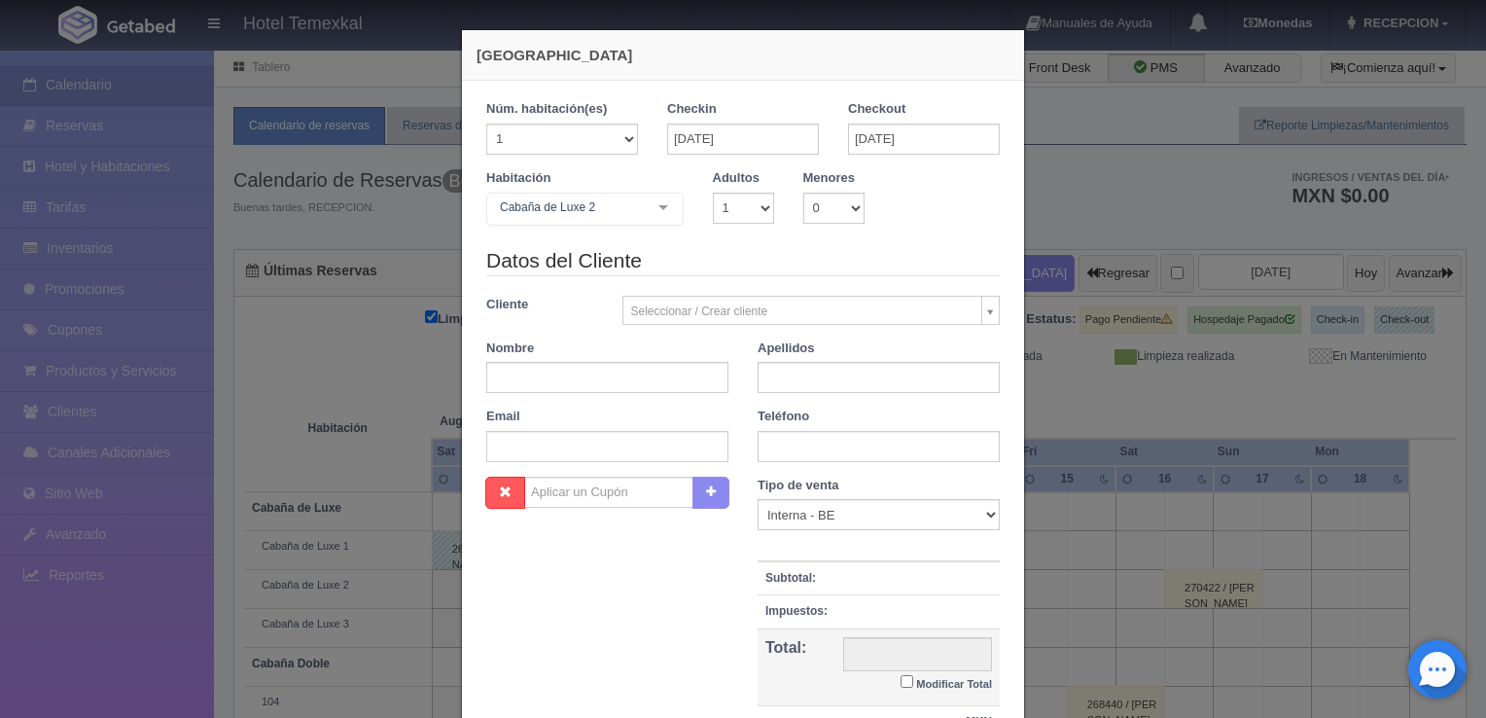
checkbox input "false"
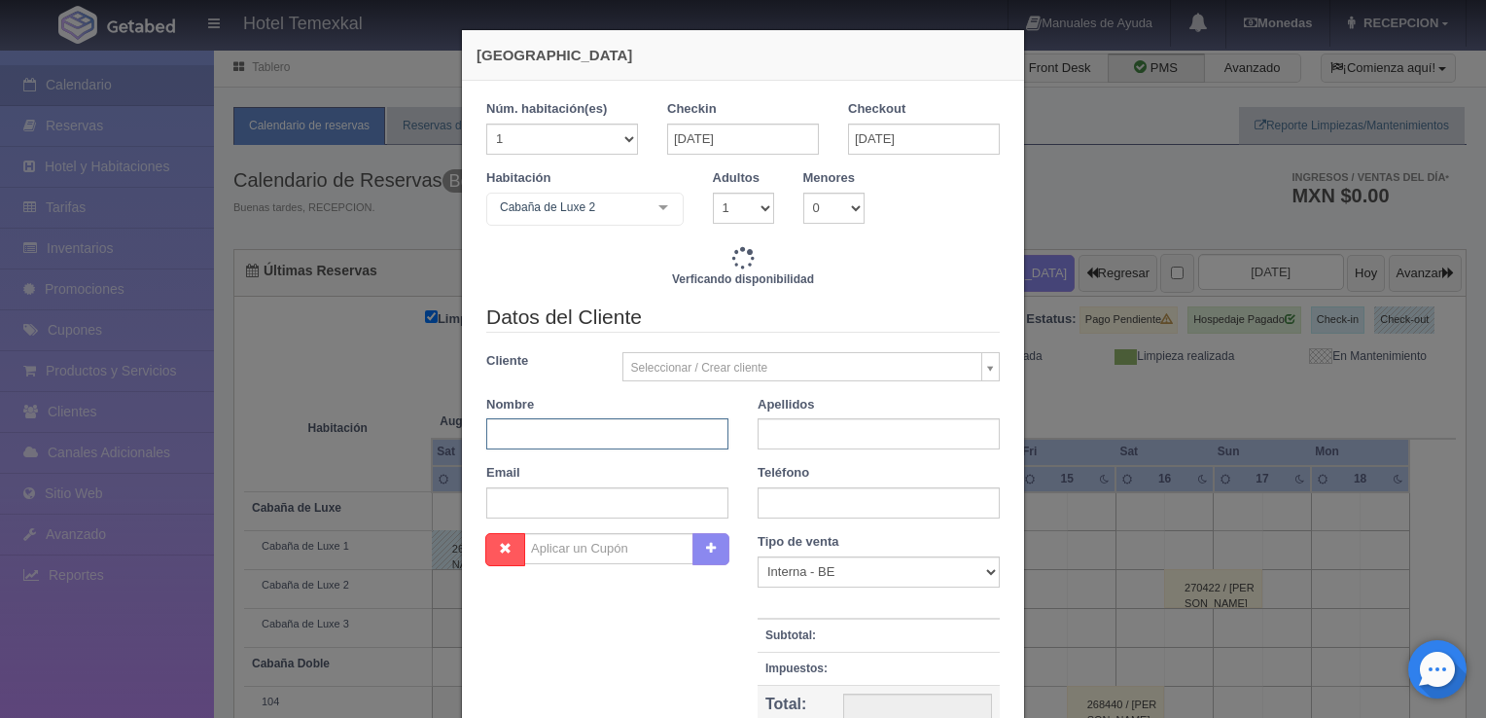
click at [517, 432] on input "text" at bounding box center [607, 433] width 242 height 31
type input "7000.00"
checkbox input "false"
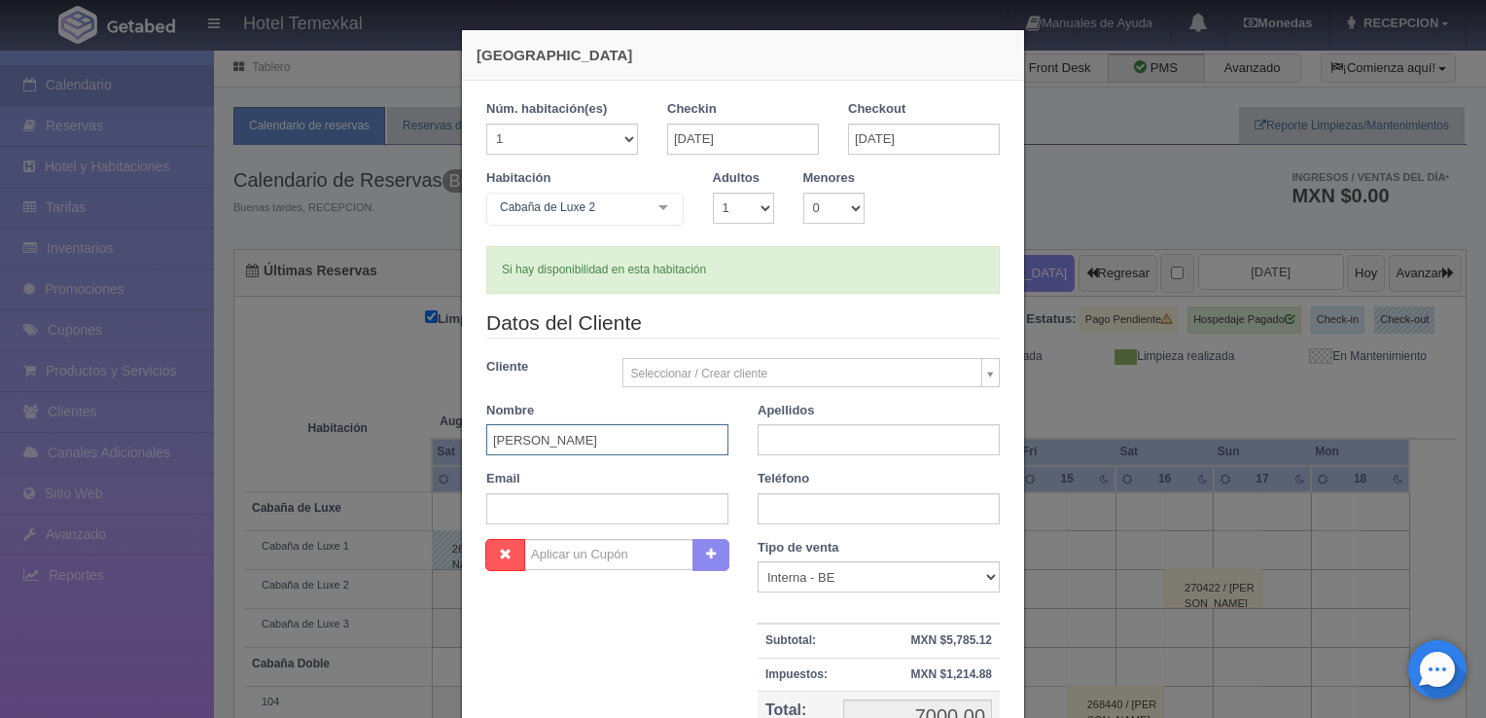
type input "[PERSON_NAME]"
type input "CALIZ"
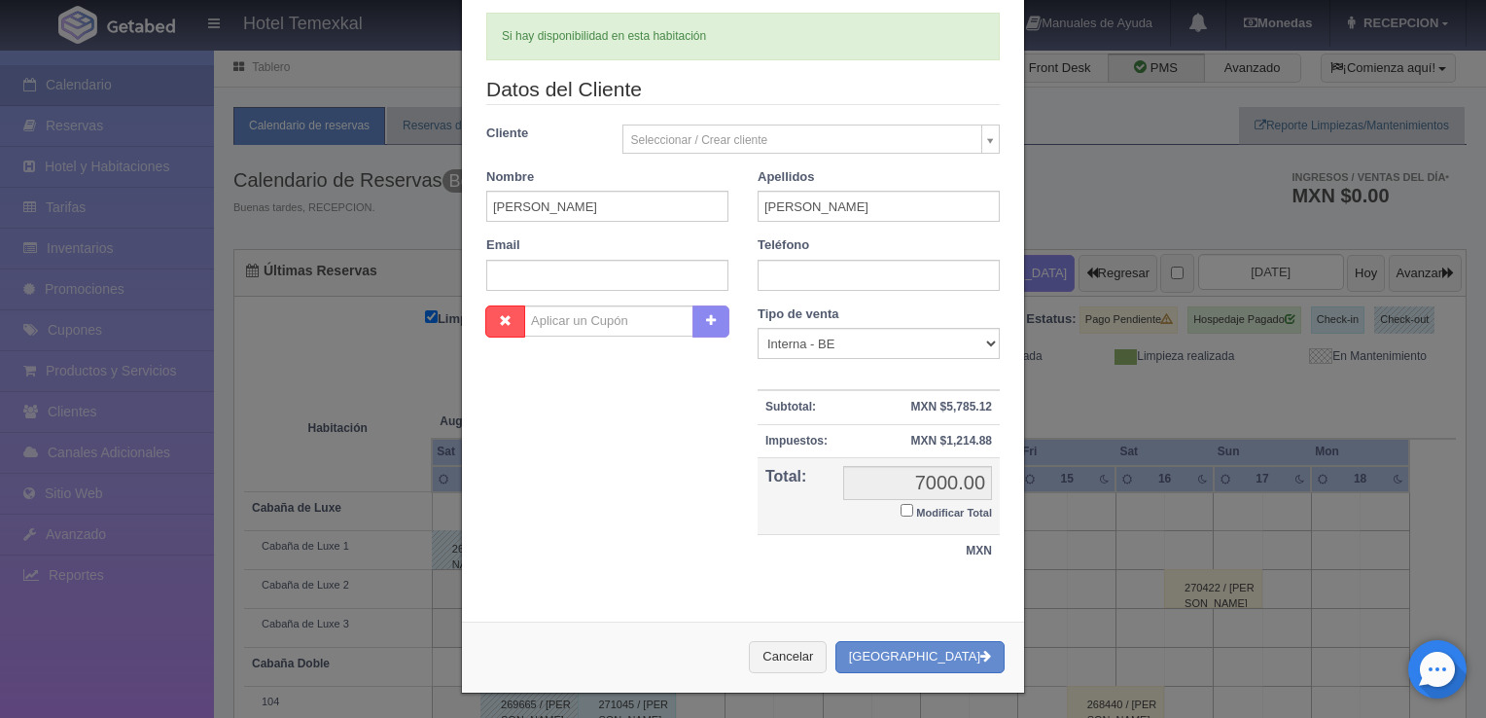
click at [900, 507] on input "Modificar Total" at bounding box center [906, 510] width 13 height 13
checkbox input "true"
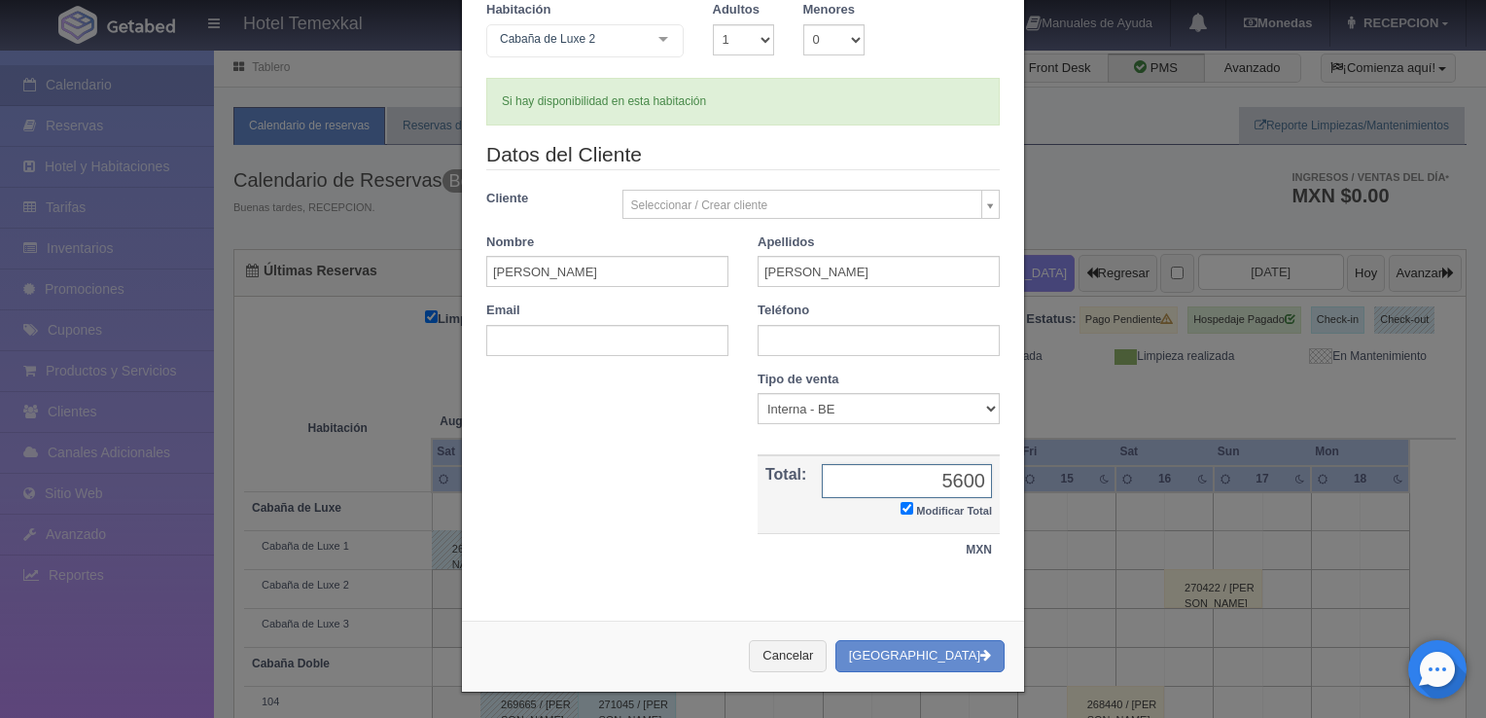
type input "5600"
click at [961, 661] on button "Crear Reserva" at bounding box center [919, 656] width 169 height 32
click at [955, 650] on div "Cancelar Crear Reserva" at bounding box center [743, 655] width 562 height 71
